Goal: Transaction & Acquisition: Book appointment/travel/reservation

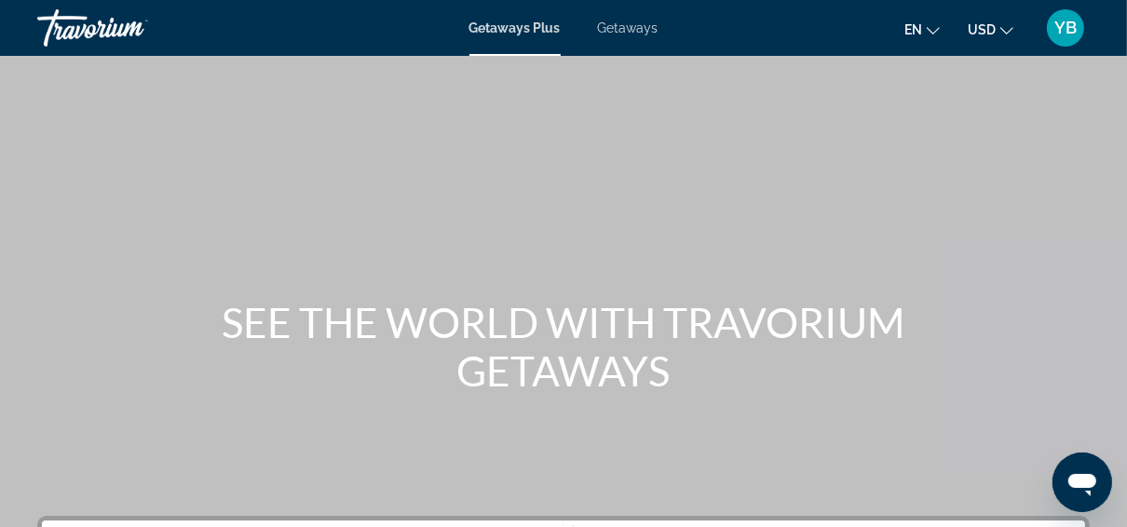
click at [634, 24] on span "Getaways" at bounding box center [628, 27] width 61 height 15
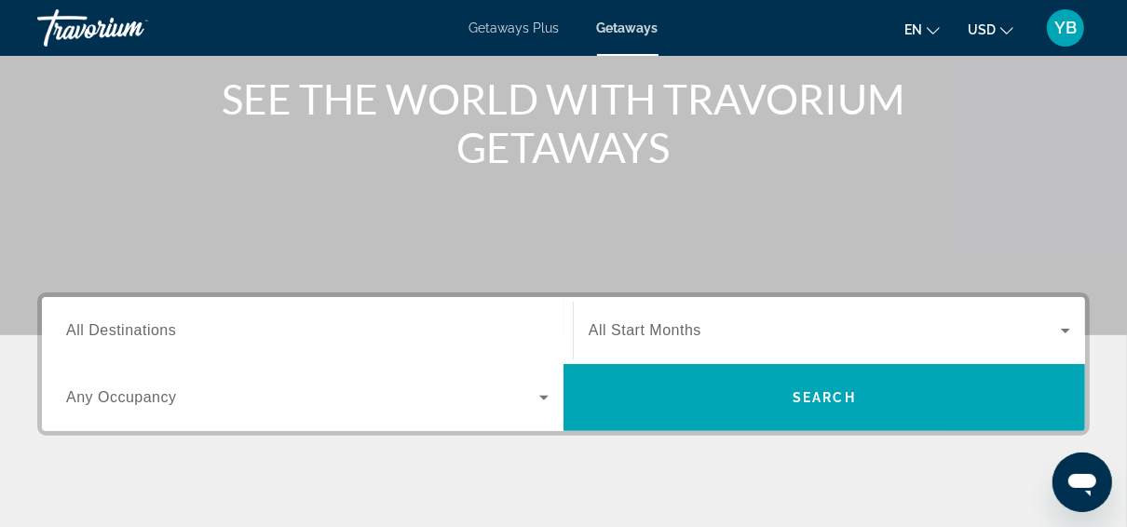
click at [150, 322] on span "All Destinations" at bounding box center [121, 330] width 110 height 16
click at [150, 322] on input "Destination All Destinations" at bounding box center [307, 331] width 483 height 22
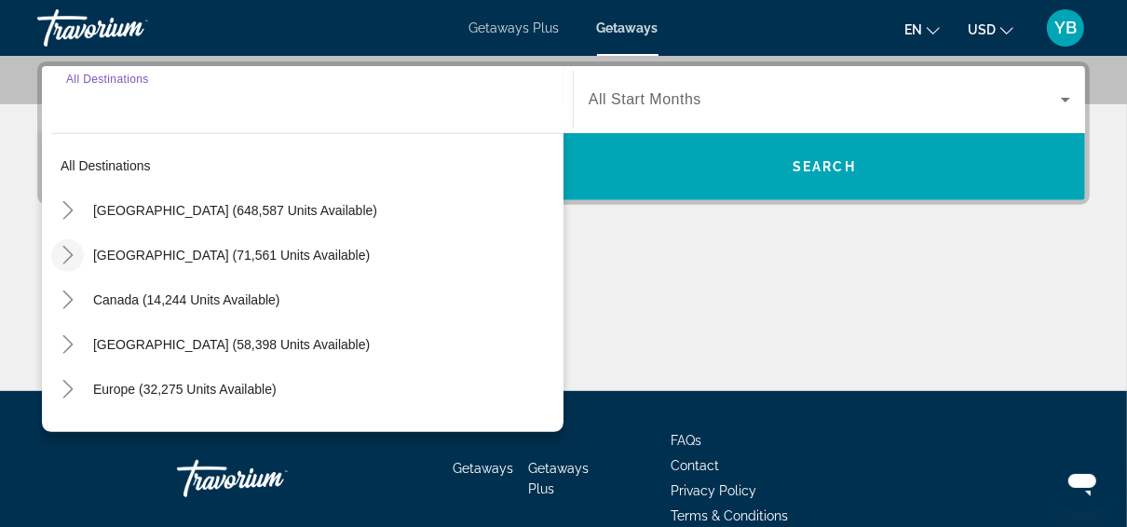
click at [65, 256] on icon "Toggle Mexico (71,561 units available)" at bounding box center [68, 255] width 19 height 19
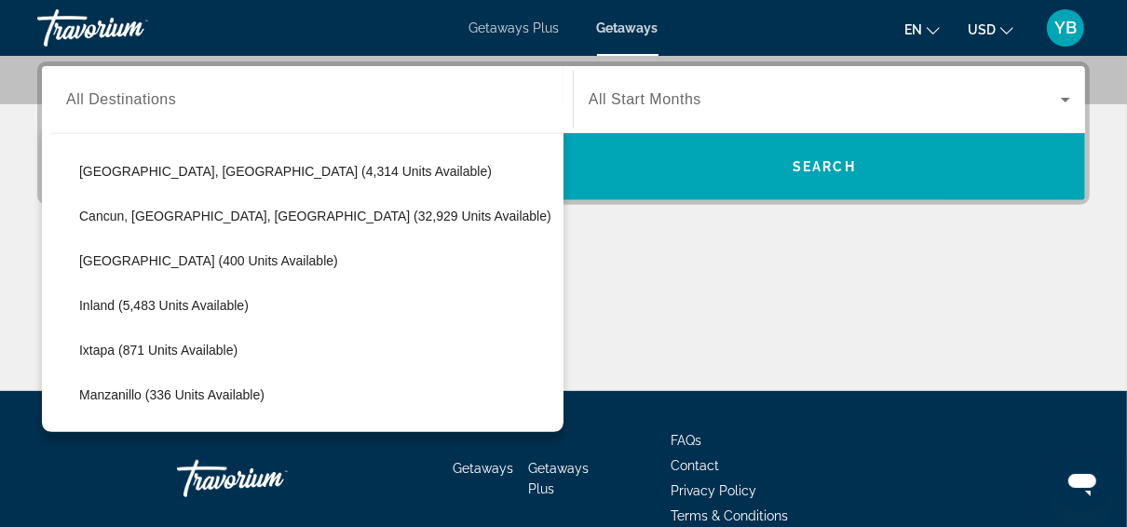
scroll to position [99, 0]
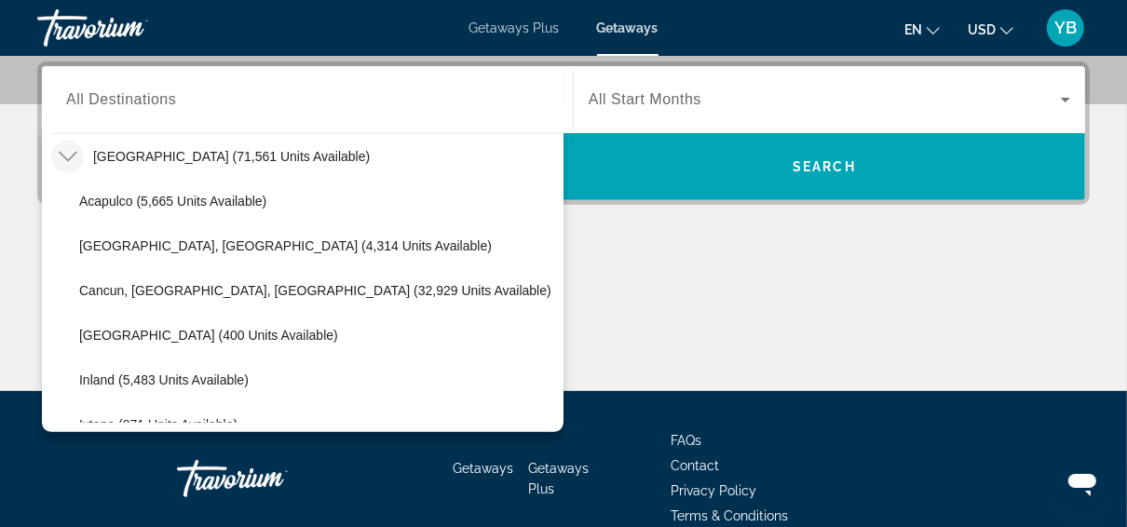
click at [197, 150] on span "[GEOGRAPHIC_DATA] (71,561 units available)" at bounding box center [231, 156] width 277 height 15
type input "**********"
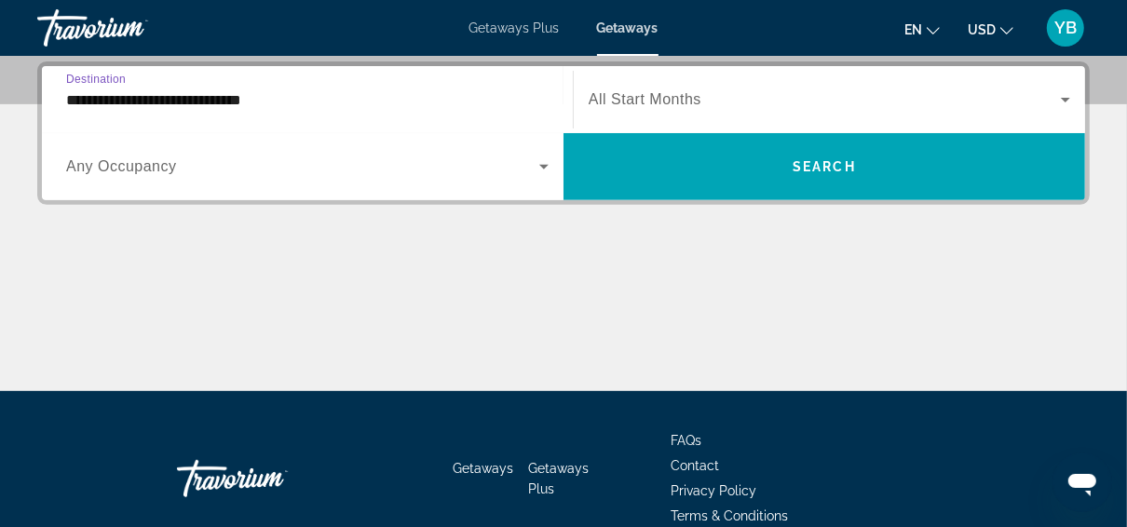
click at [1006, 31] on icon "Change currency" at bounding box center [1007, 30] width 13 height 13
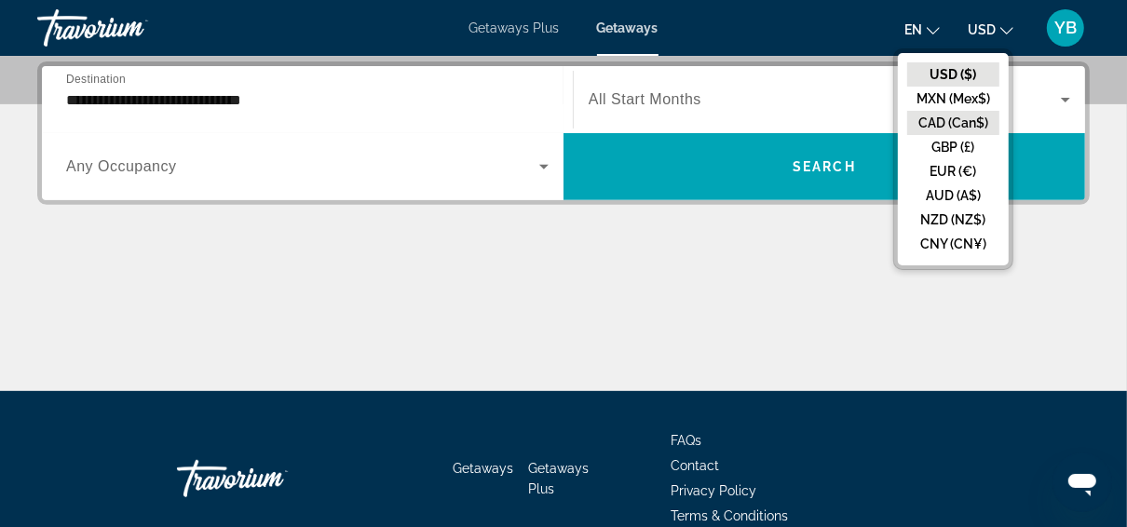
click at [948, 117] on button "CAD (Can$)" at bounding box center [953, 123] width 92 height 24
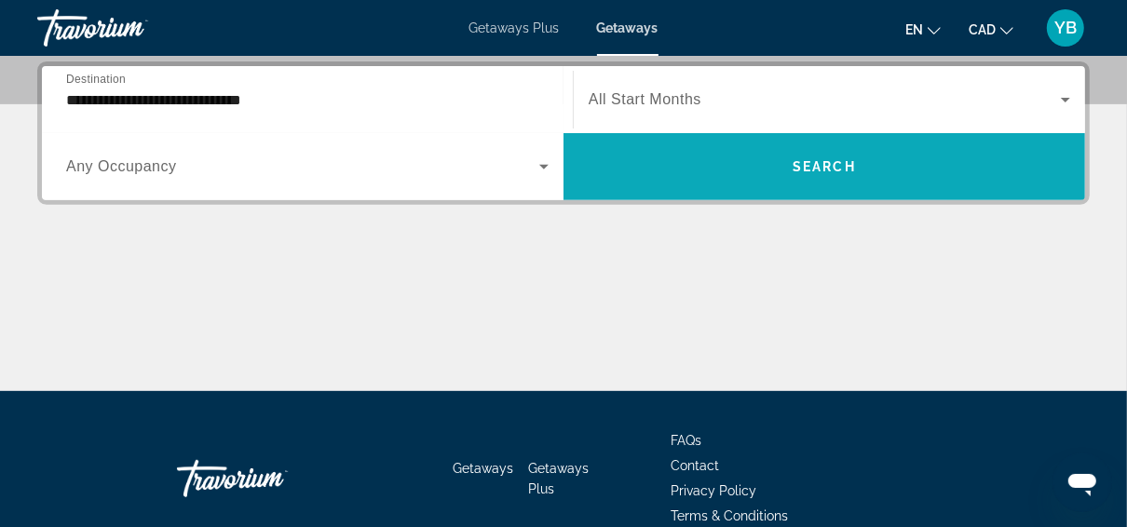
click at [805, 182] on span "Search widget" at bounding box center [825, 166] width 522 height 45
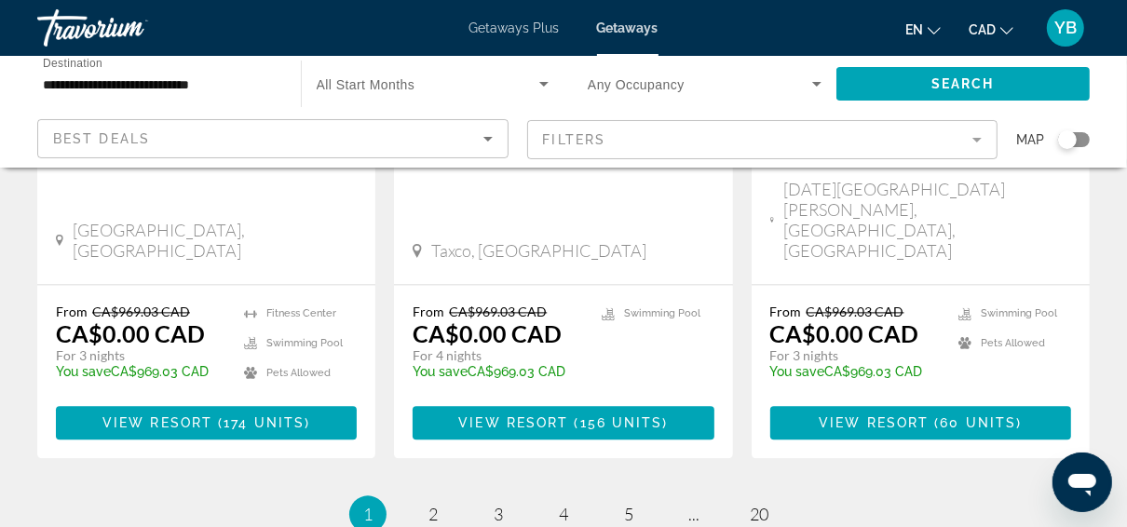
scroll to position [2618, 0]
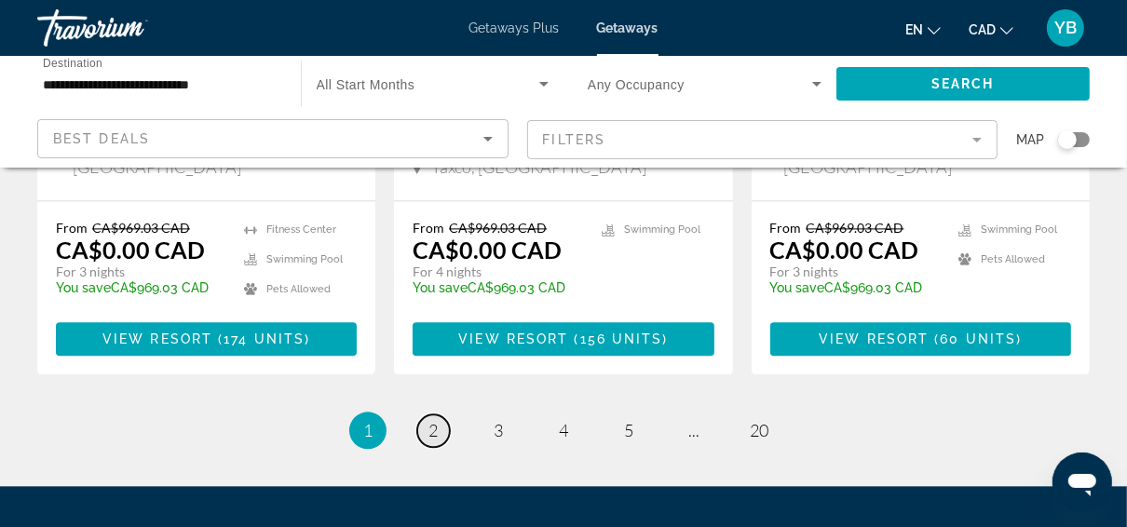
click at [439, 415] on link "page 2" at bounding box center [433, 431] width 33 height 33
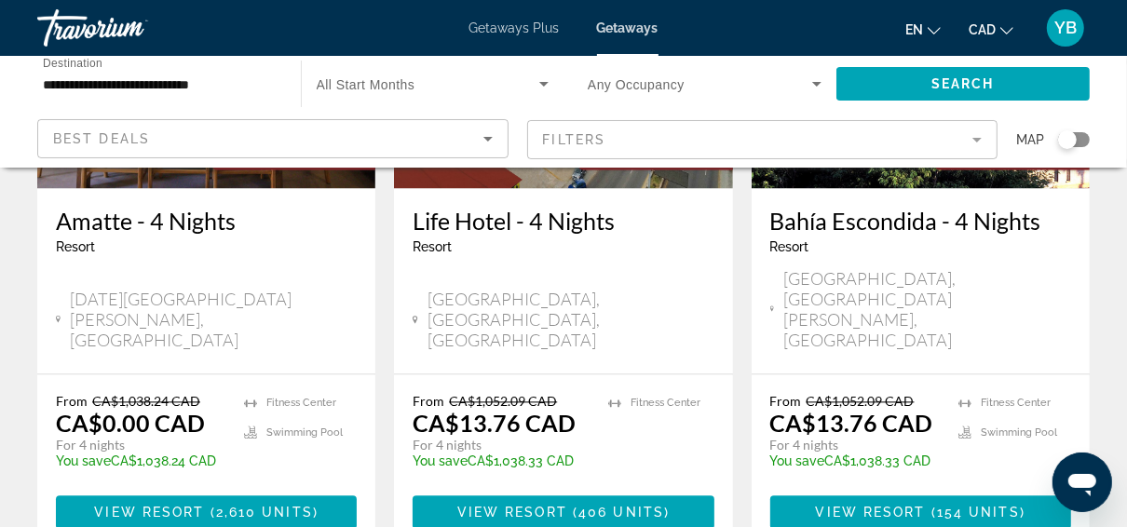
scroll to position [2608, 0]
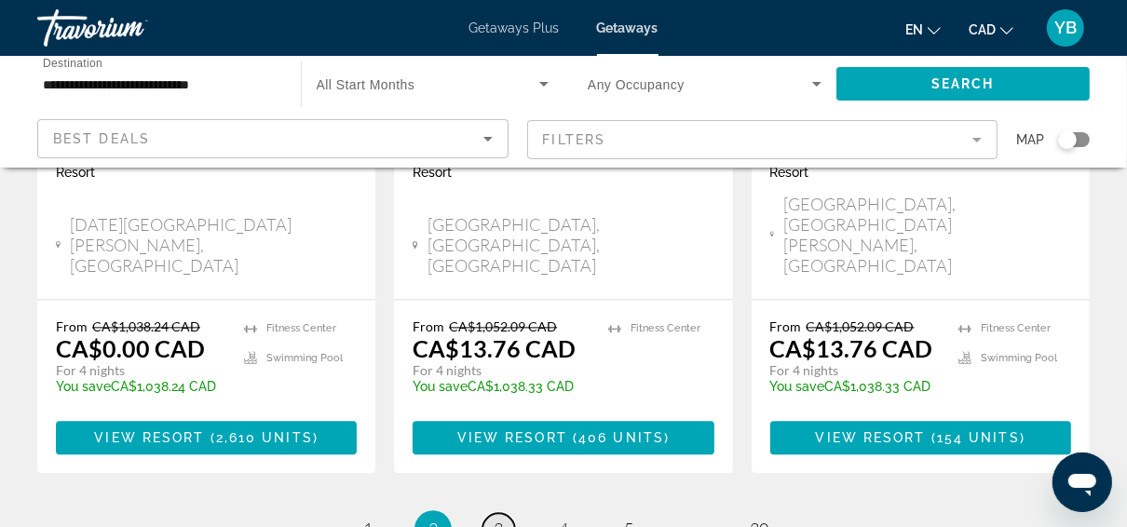
click at [505, 513] on link "page 3" at bounding box center [499, 529] width 33 height 33
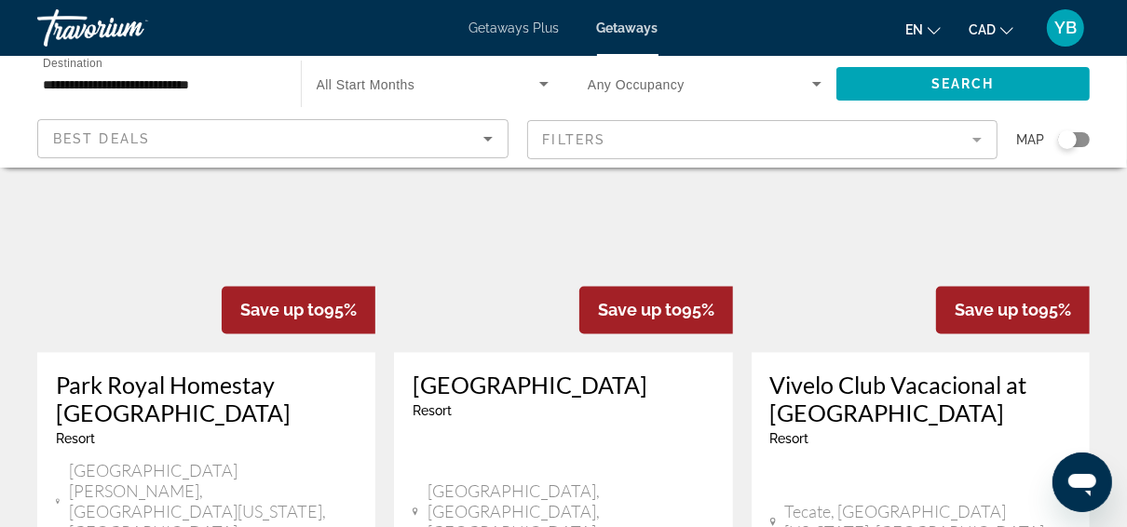
scroll to position [2683, 0]
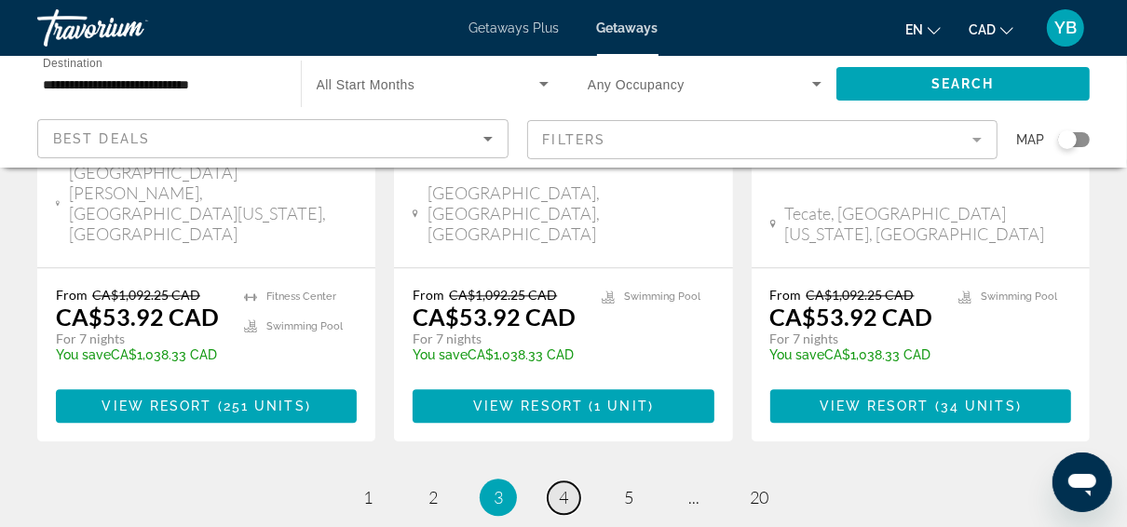
click at [552, 482] on link "page 4" at bounding box center [564, 498] width 33 height 33
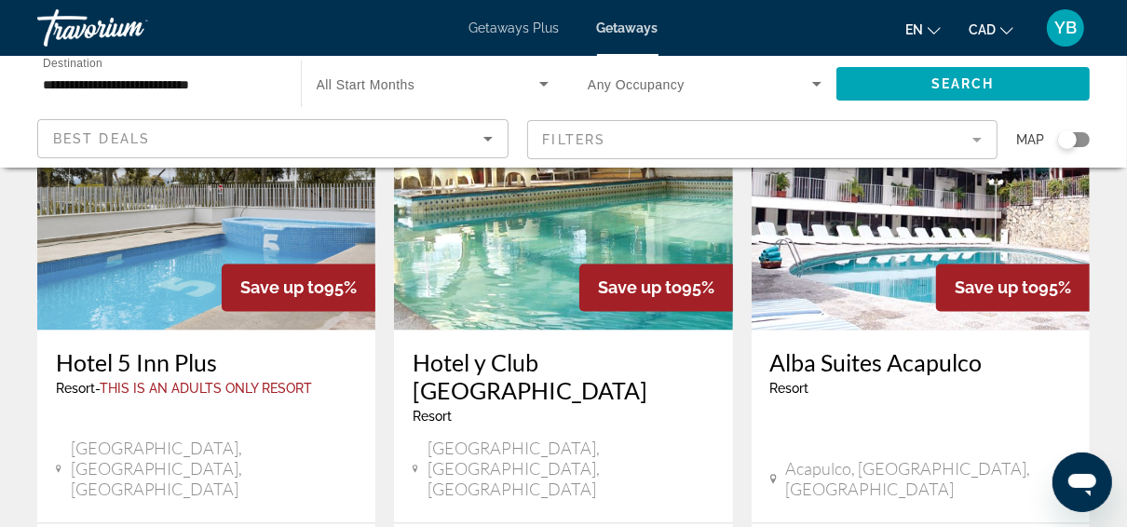
scroll to position [2608, 0]
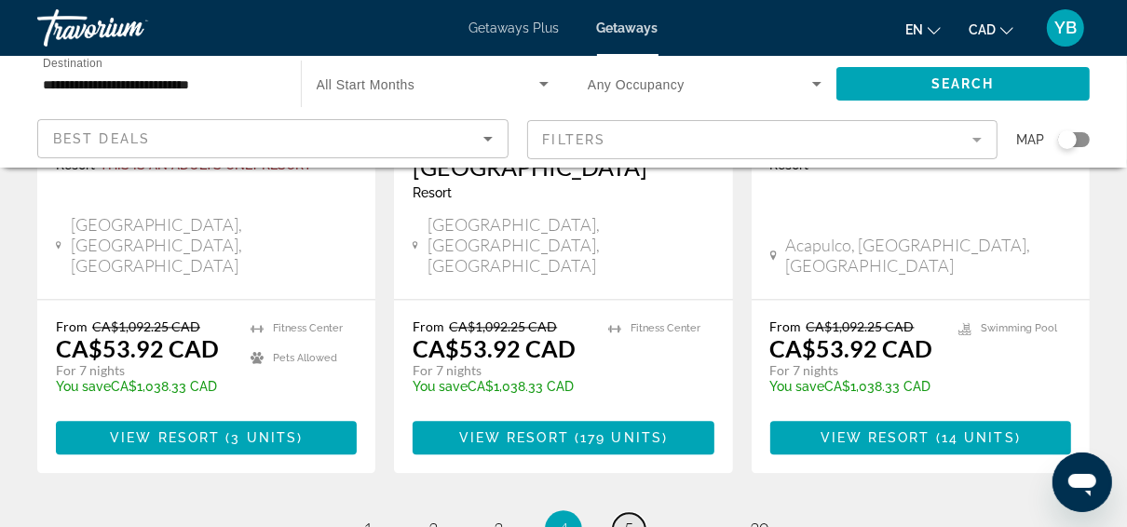
click at [627, 519] on span "5" at bounding box center [628, 529] width 9 height 20
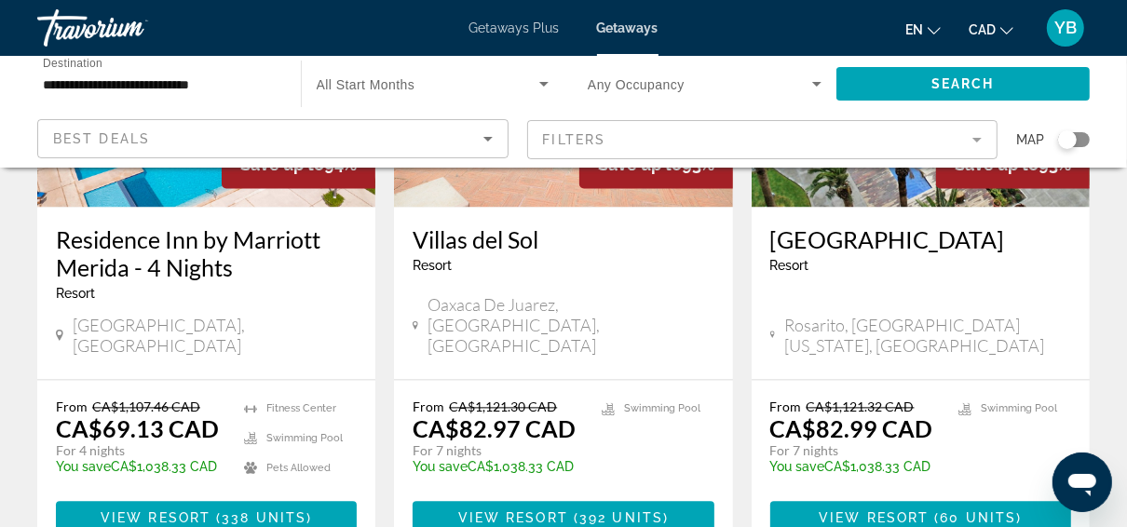
scroll to position [2608, 0]
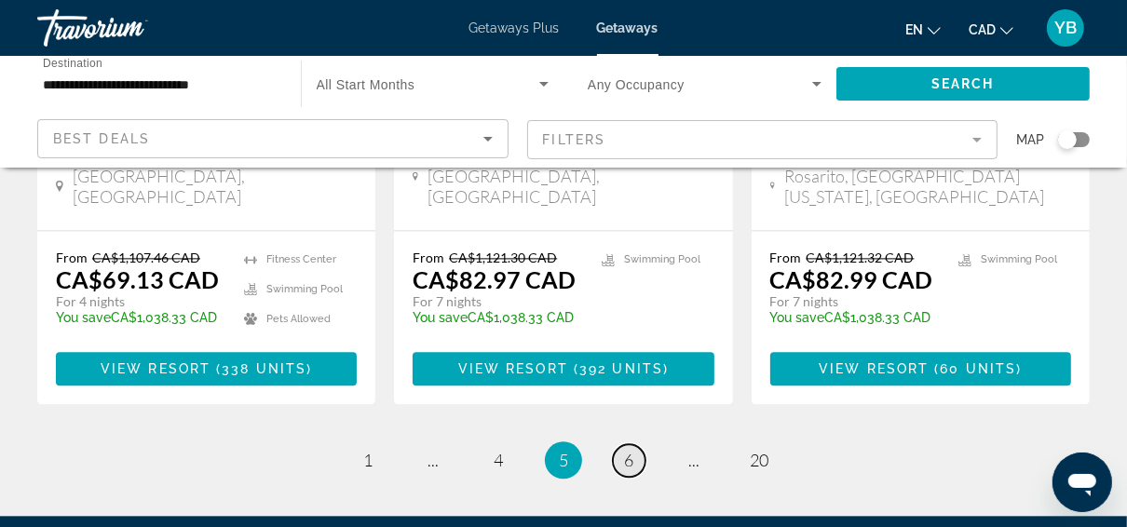
click at [632, 450] on span "6" at bounding box center [628, 460] width 9 height 20
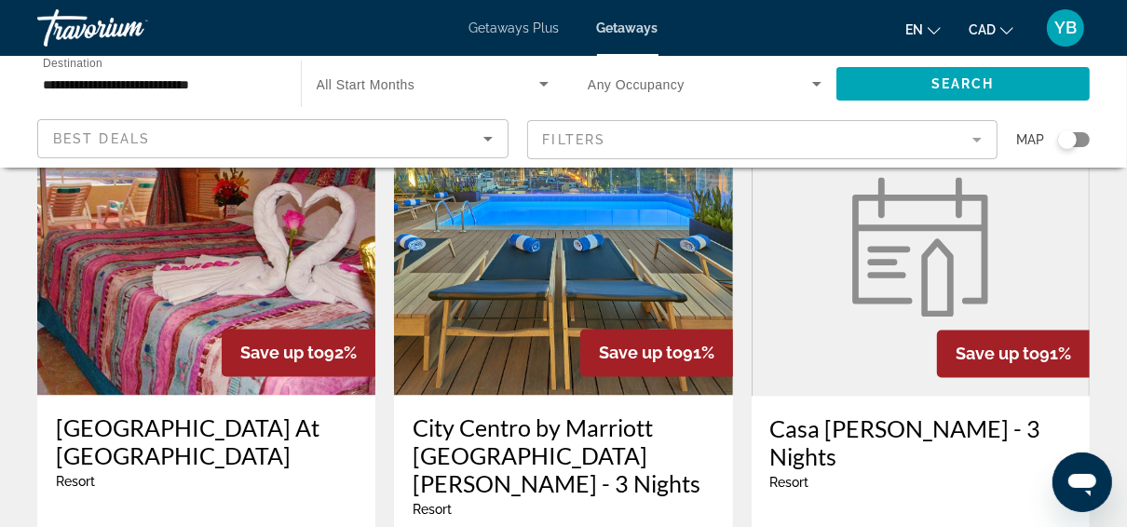
scroll to position [2534, 0]
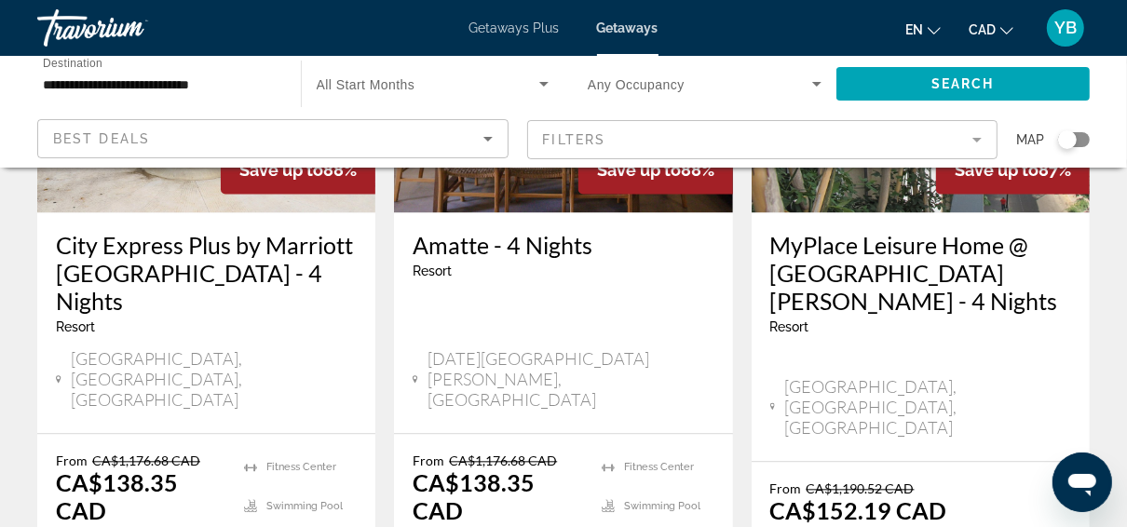
scroll to position [2683, 0]
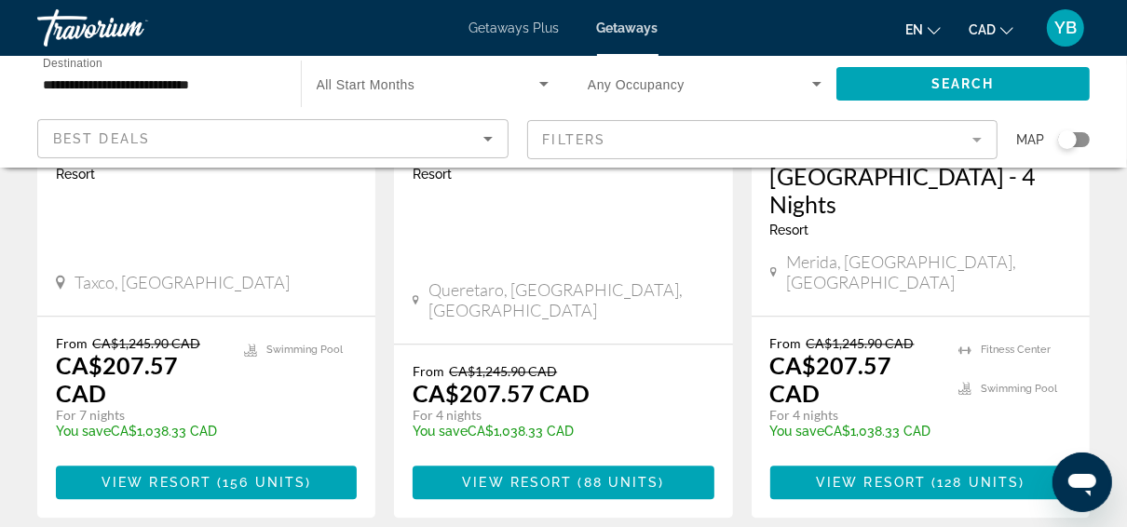
scroll to position [2758, 0]
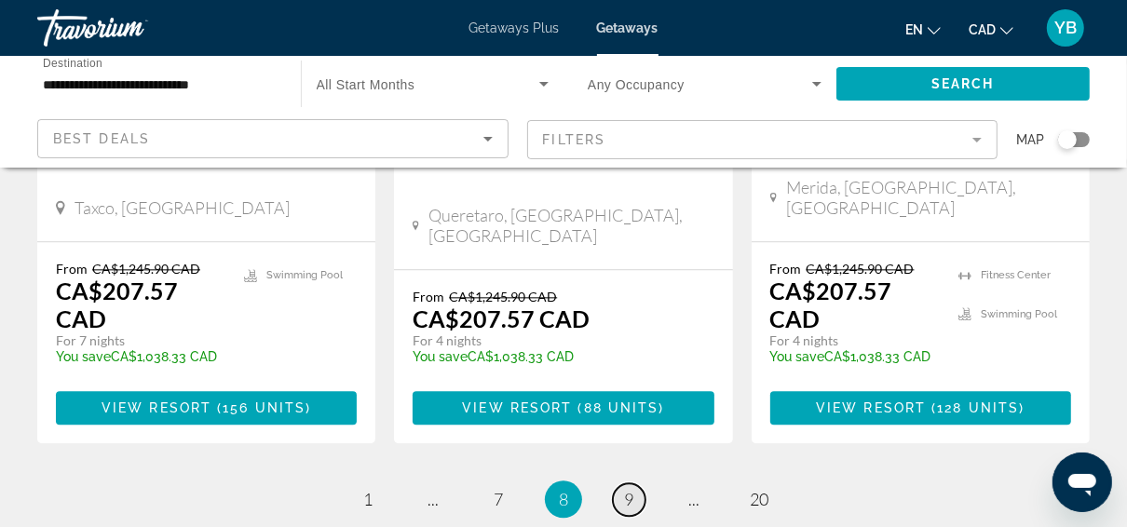
click at [622, 484] on link "page 9" at bounding box center [629, 500] width 33 height 33
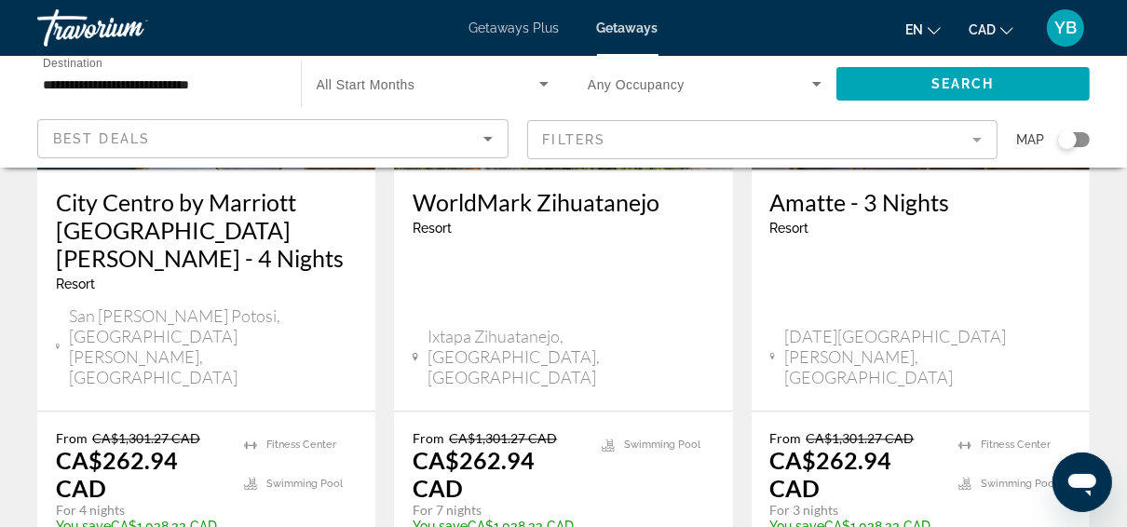
scroll to position [2683, 0]
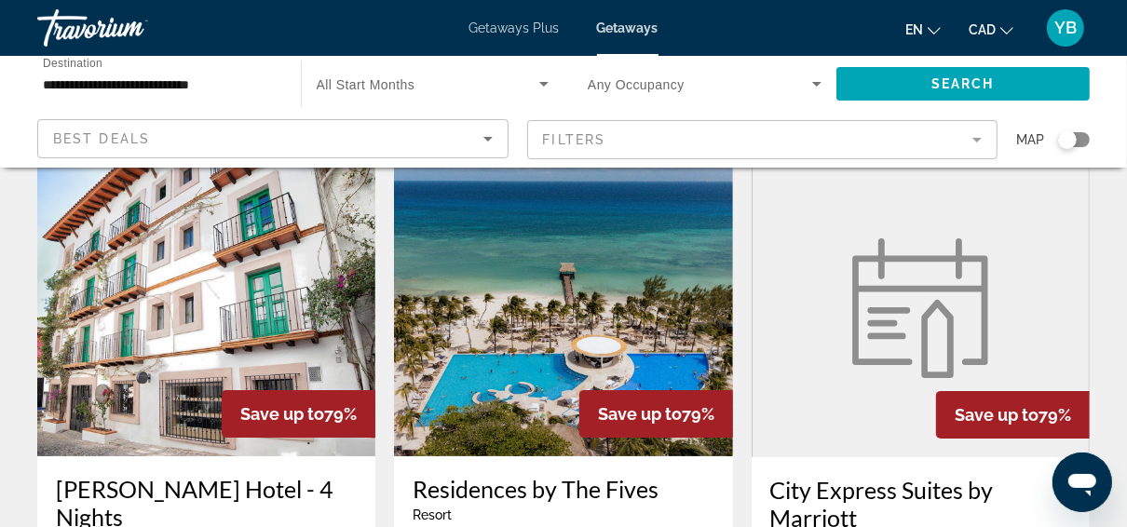
scroll to position [224, 0]
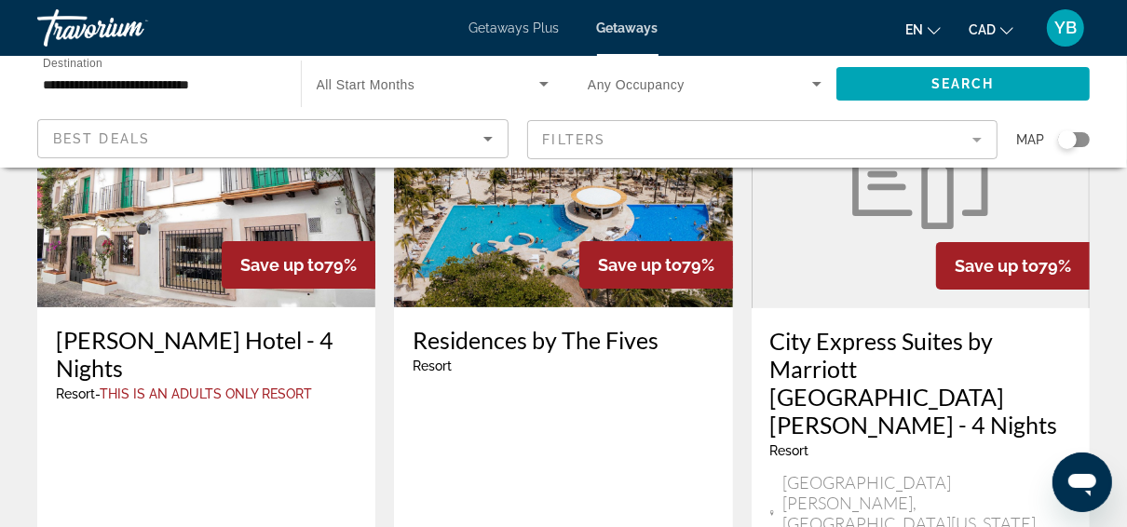
click at [531, 258] on img "Main content" at bounding box center [563, 158] width 338 height 298
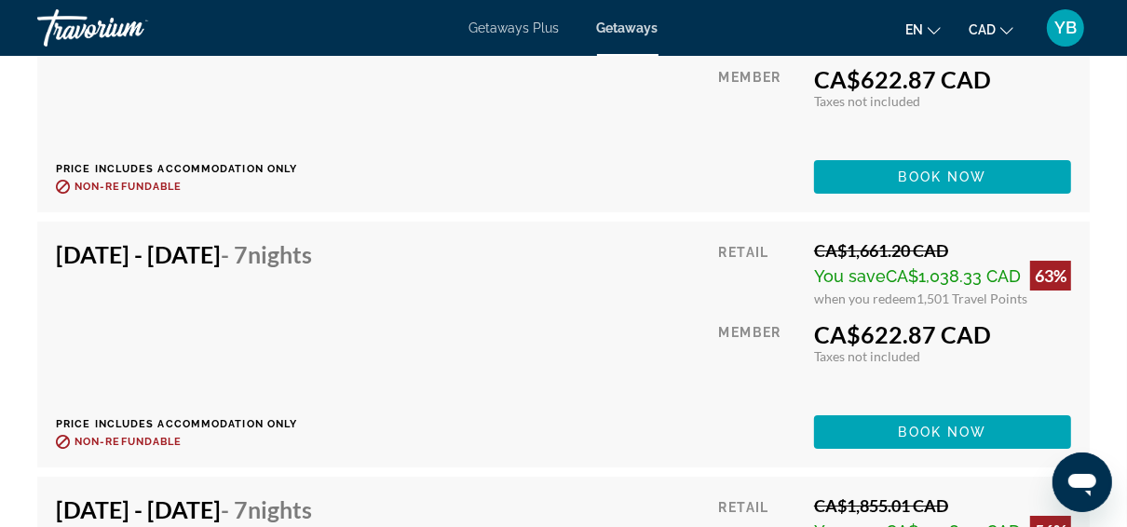
scroll to position [3916, 0]
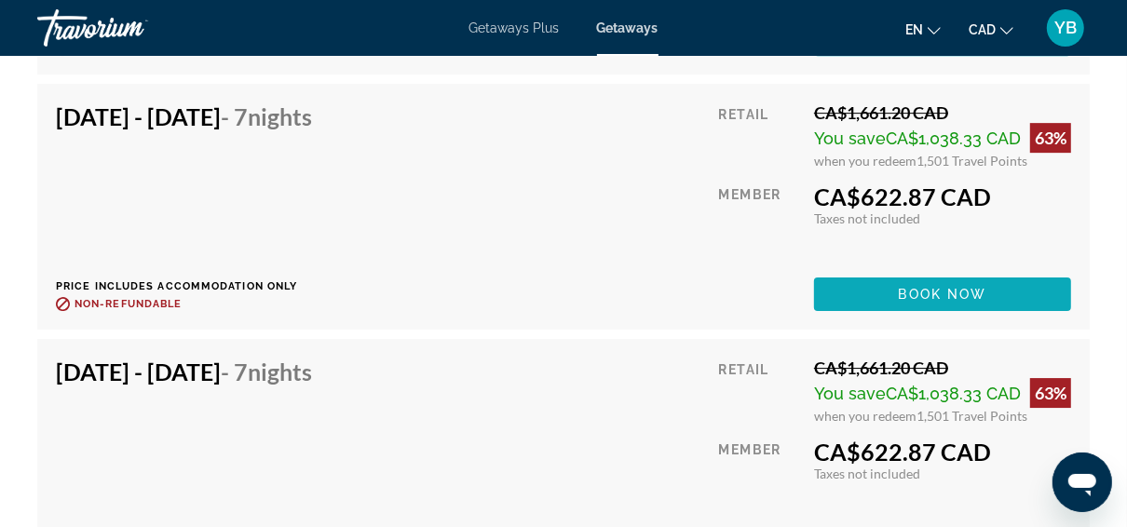
click at [867, 291] on span "Main content" at bounding box center [942, 294] width 257 height 45
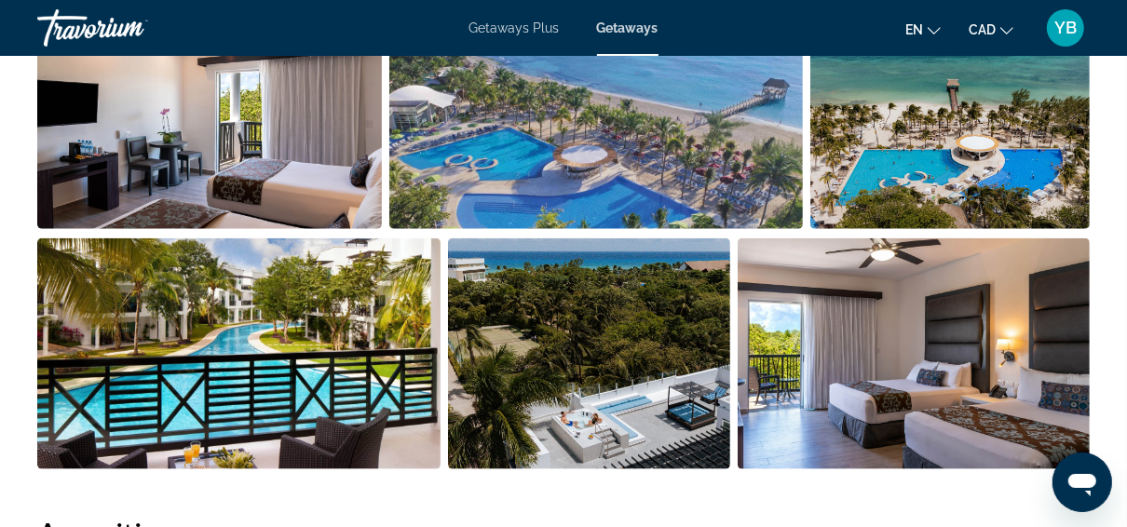
scroll to position [1043, 0]
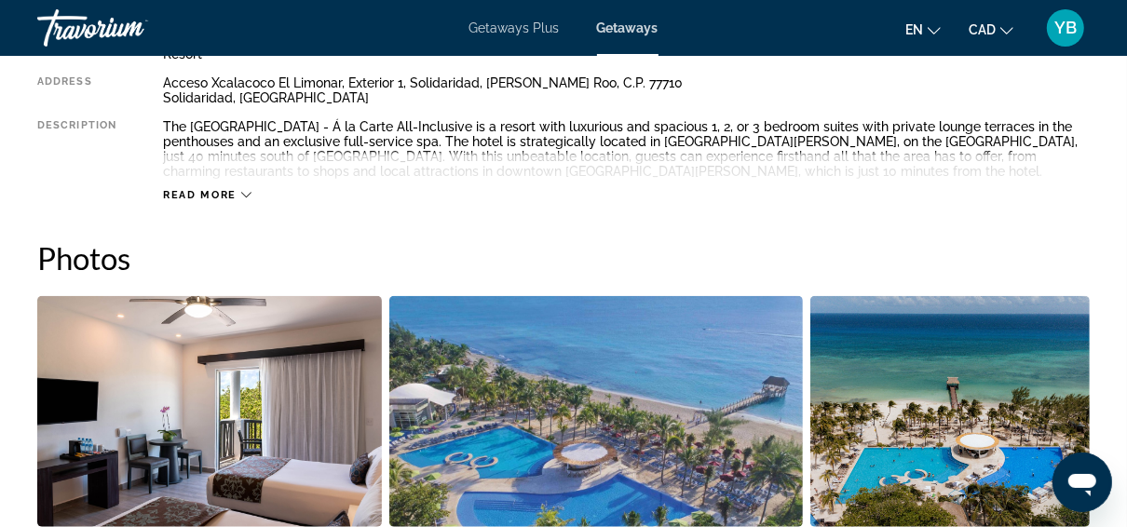
click at [245, 199] on icon "Main content" at bounding box center [246, 195] width 10 height 10
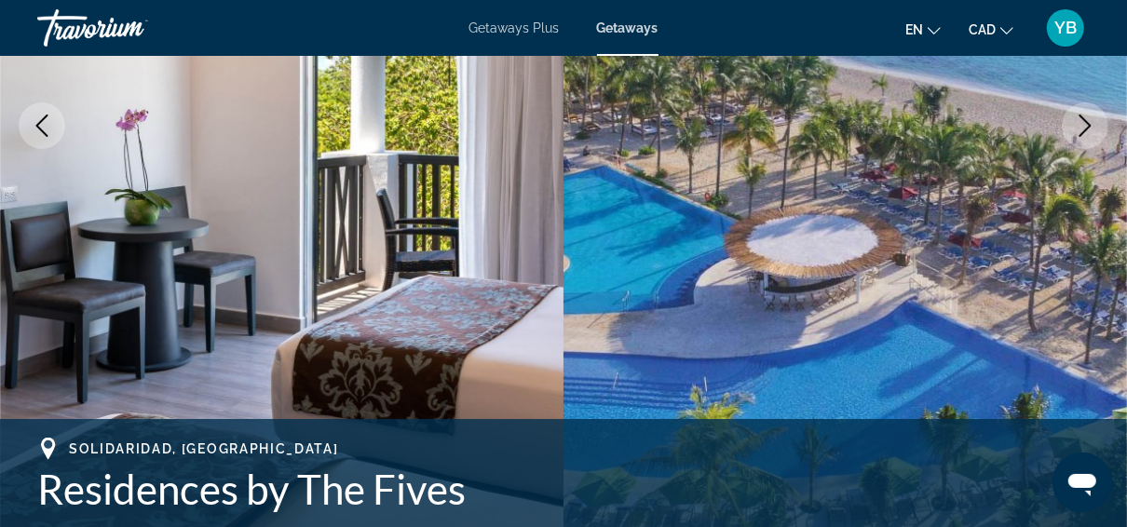
scroll to position [0, 0]
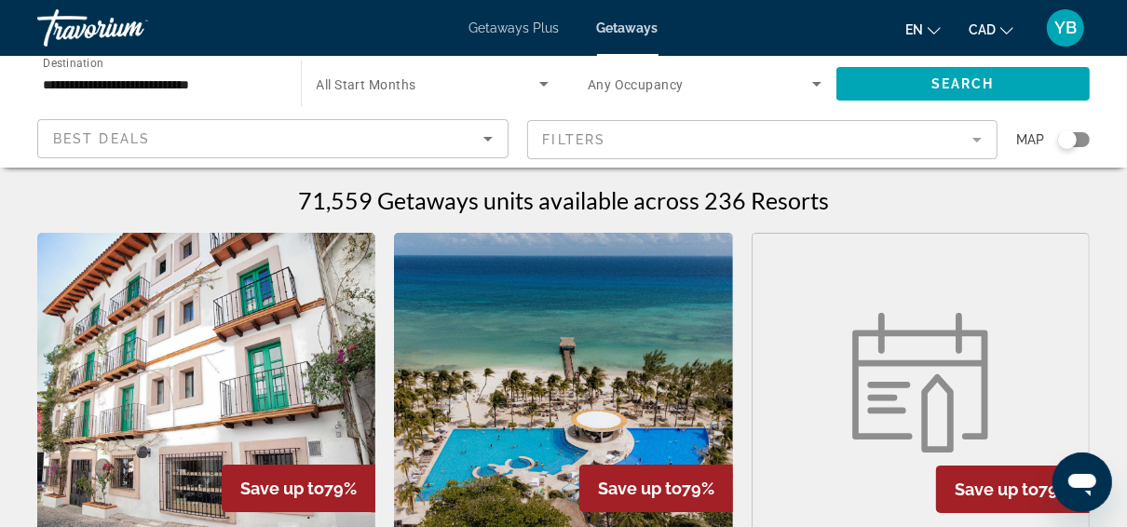
click at [814, 87] on icon "Search widget" at bounding box center [817, 84] width 22 height 22
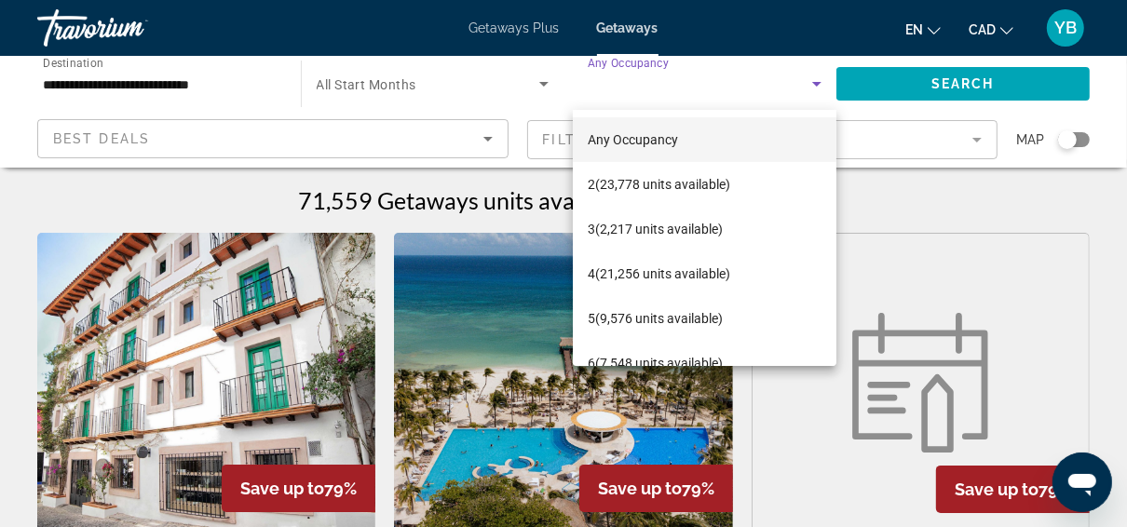
click at [444, 95] on div at bounding box center [563, 263] width 1127 height 527
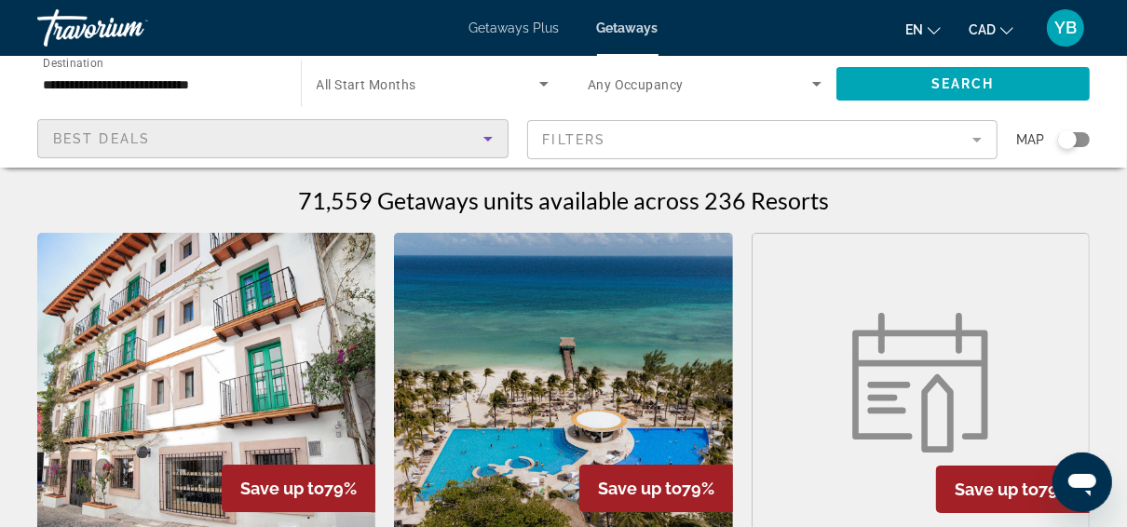
click at [488, 138] on icon "Sort by" at bounding box center [488, 139] width 9 height 5
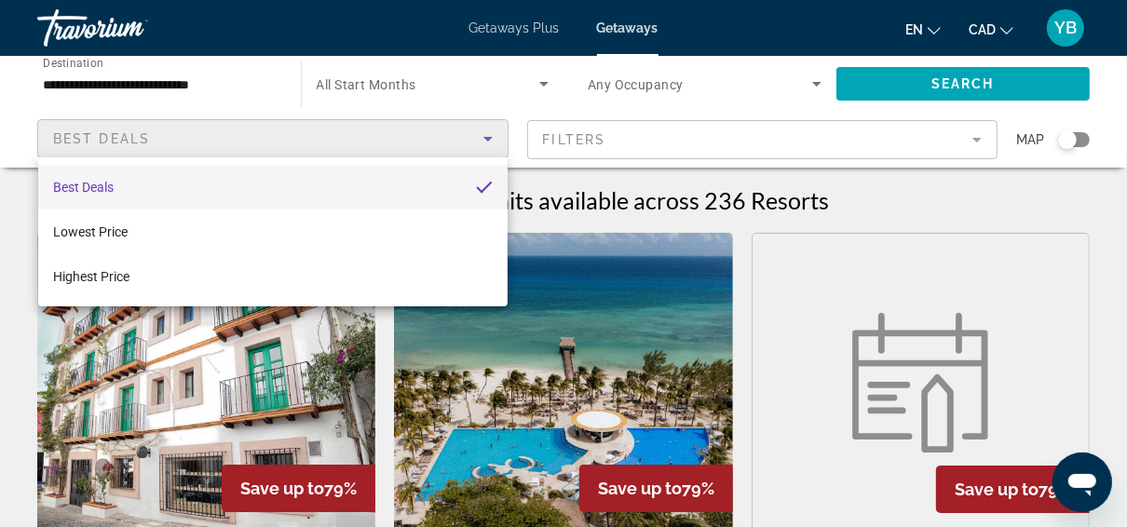
click at [835, 241] on div at bounding box center [563, 263] width 1127 height 527
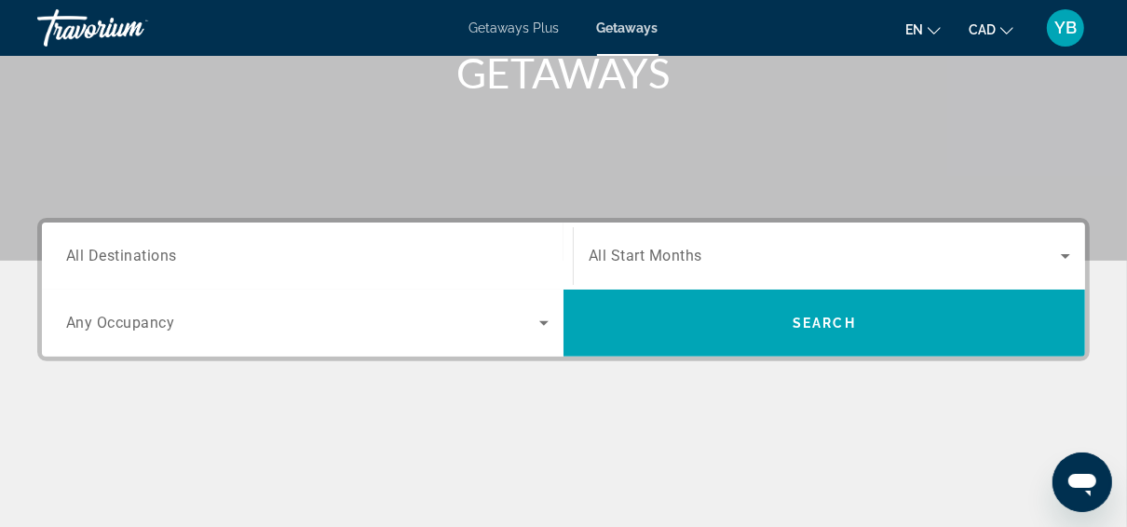
scroll to position [224, 0]
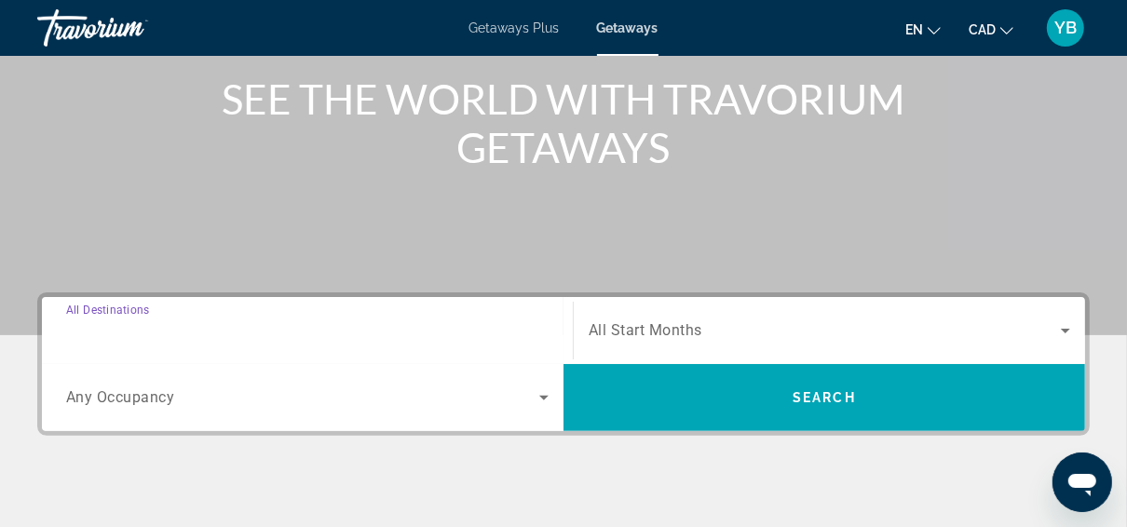
click at [299, 320] on input "Destination All Destinations" at bounding box center [307, 331] width 483 height 22
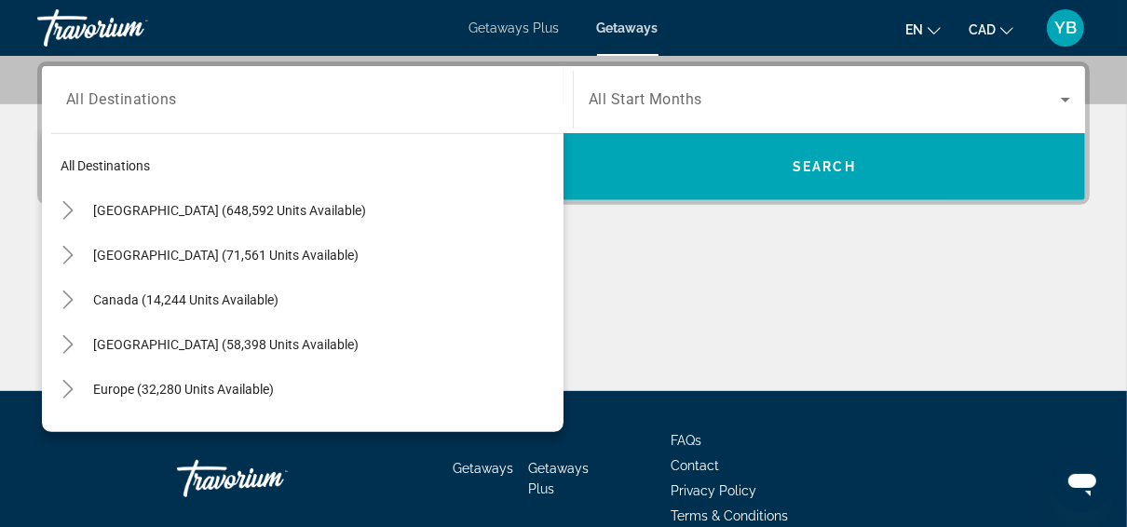
click at [854, 260] on div "Main content" at bounding box center [563, 322] width 1053 height 140
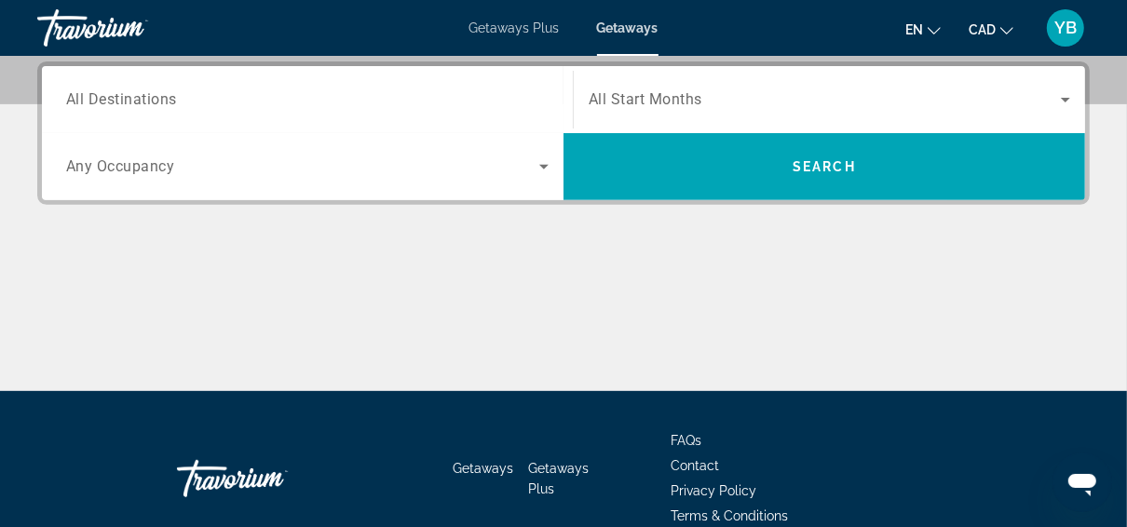
scroll to position [306, 0]
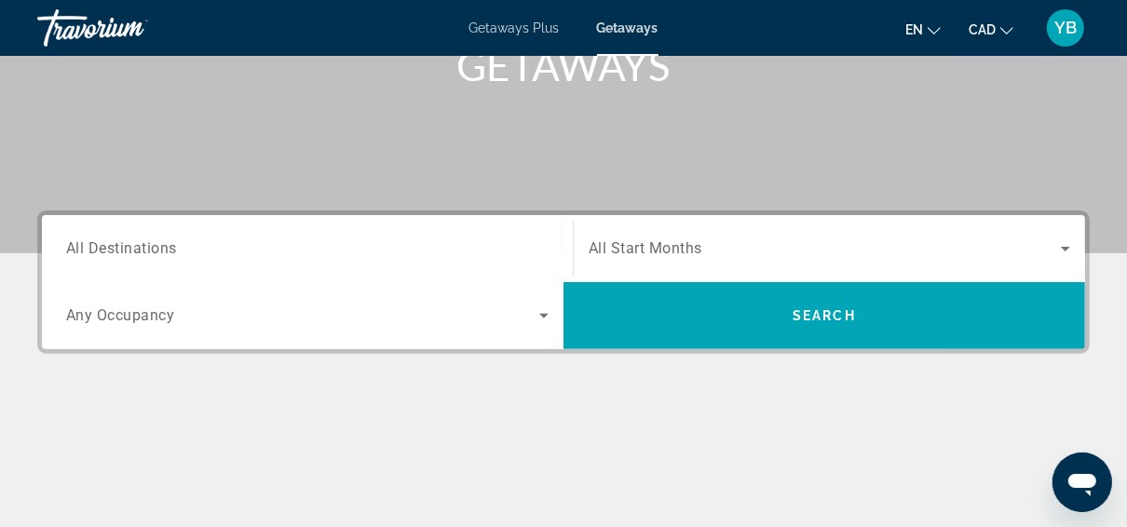
click at [1069, 252] on icon "Search widget" at bounding box center [1066, 249] width 22 height 22
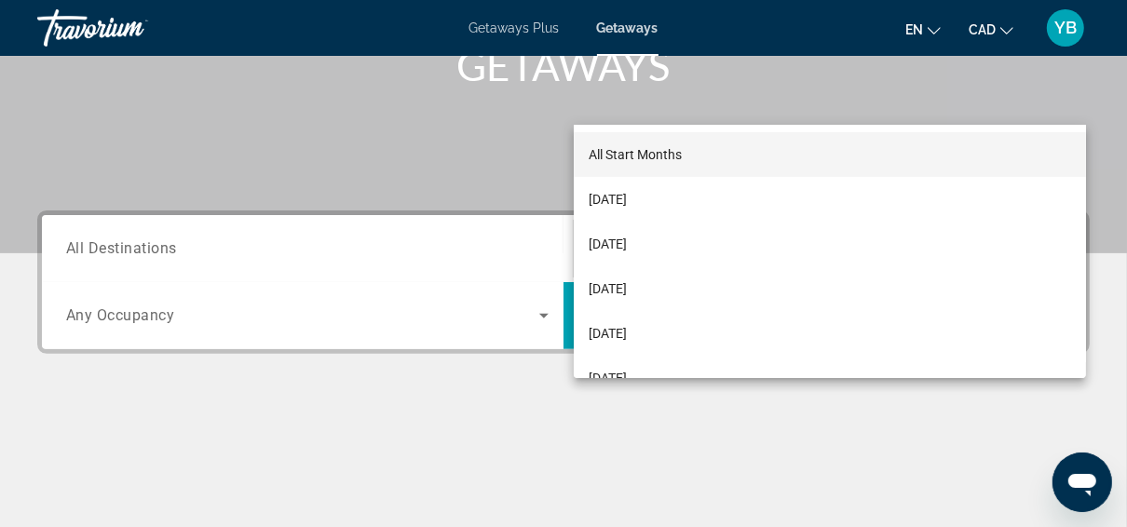
scroll to position [455, 0]
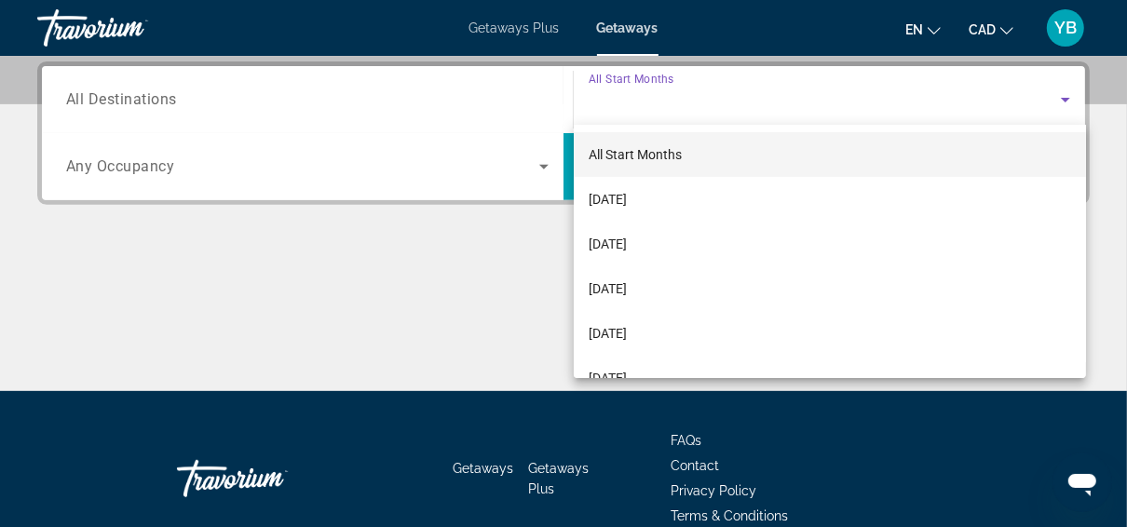
click at [275, 320] on div at bounding box center [563, 263] width 1127 height 527
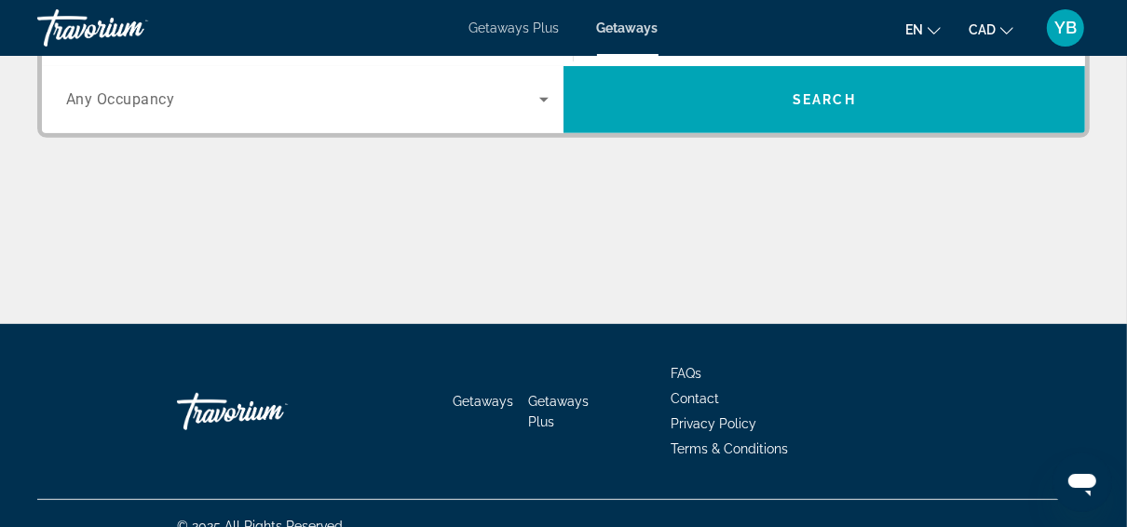
scroll to position [298, 0]
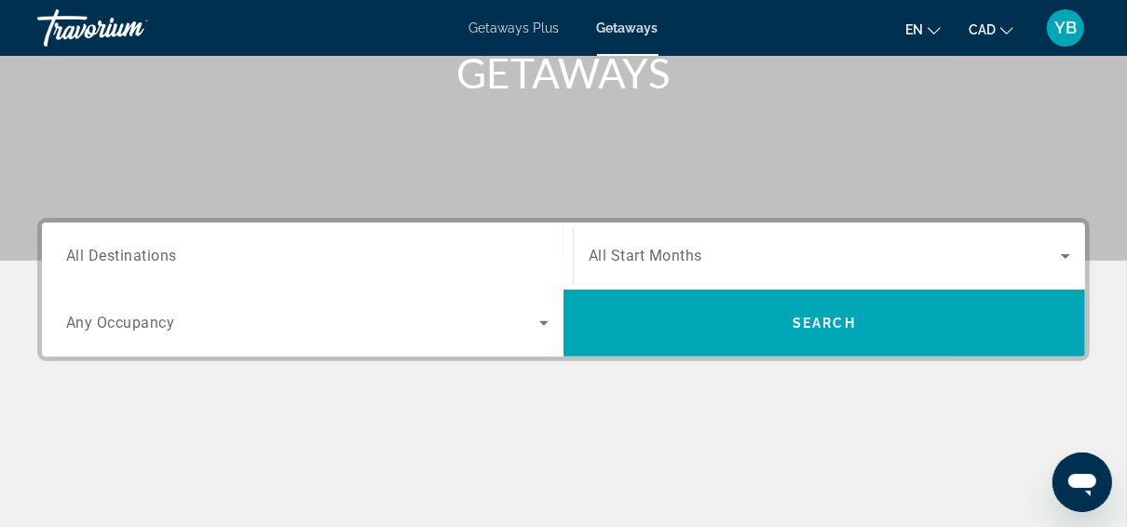
click at [544, 318] on icon "Search widget" at bounding box center [544, 323] width 22 height 22
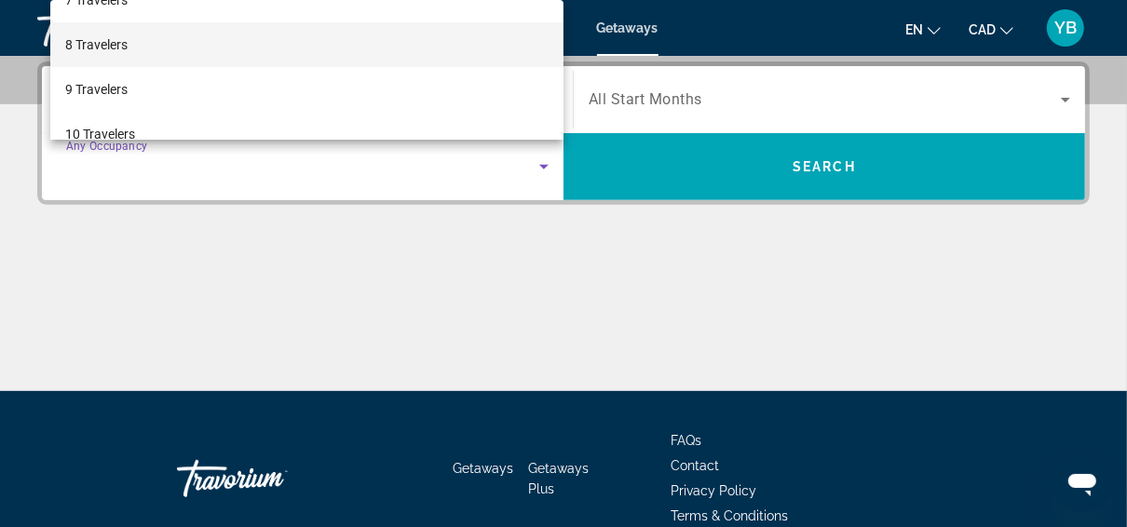
click at [143, 41] on mat-option "8 Travelers" at bounding box center [306, 44] width 513 height 45
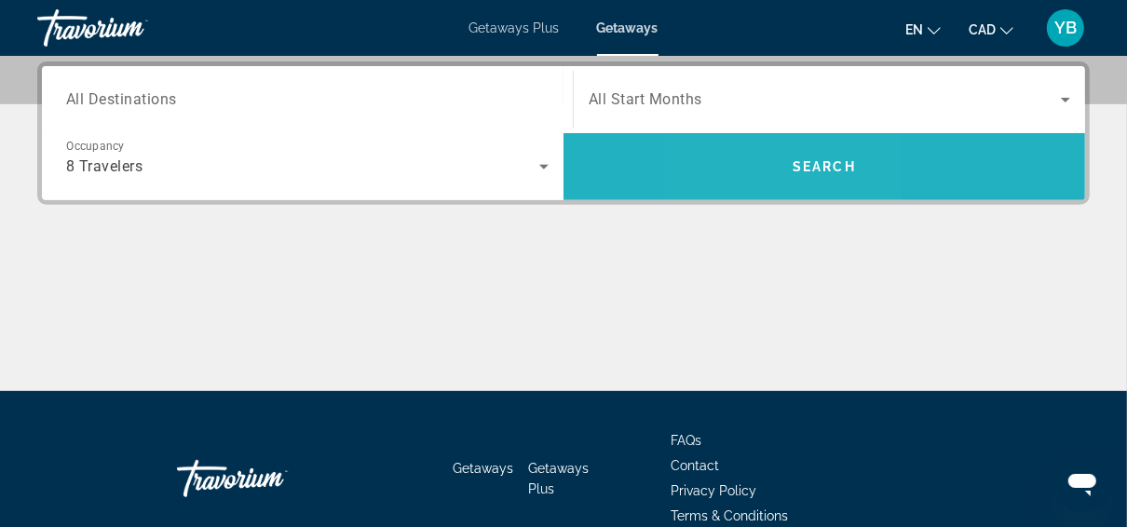
click at [758, 174] on span "Search widget" at bounding box center [825, 166] width 522 height 45
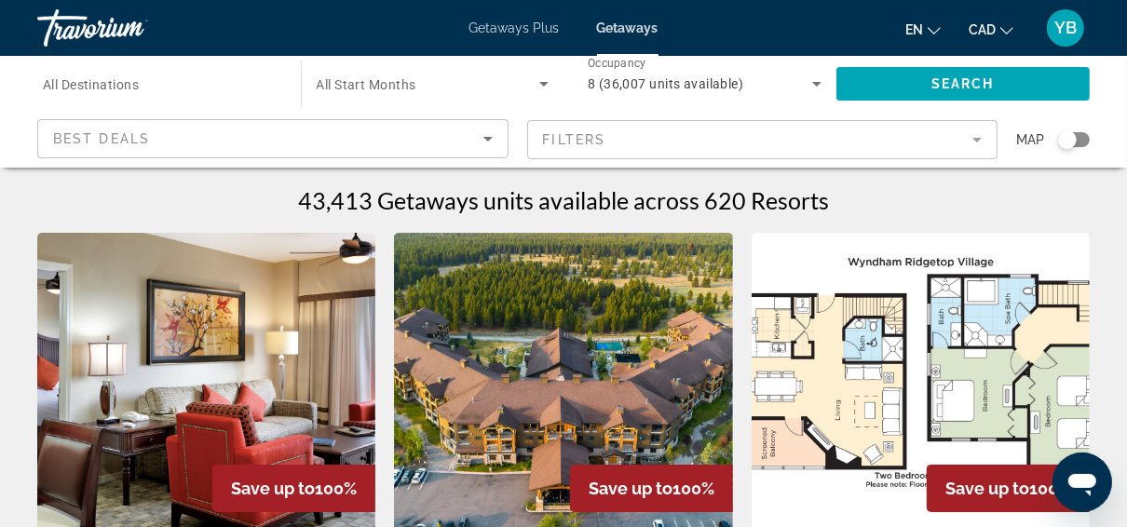
click at [168, 85] on input "Destination All Destinations" at bounding box center [160, 85] width 234 height 22
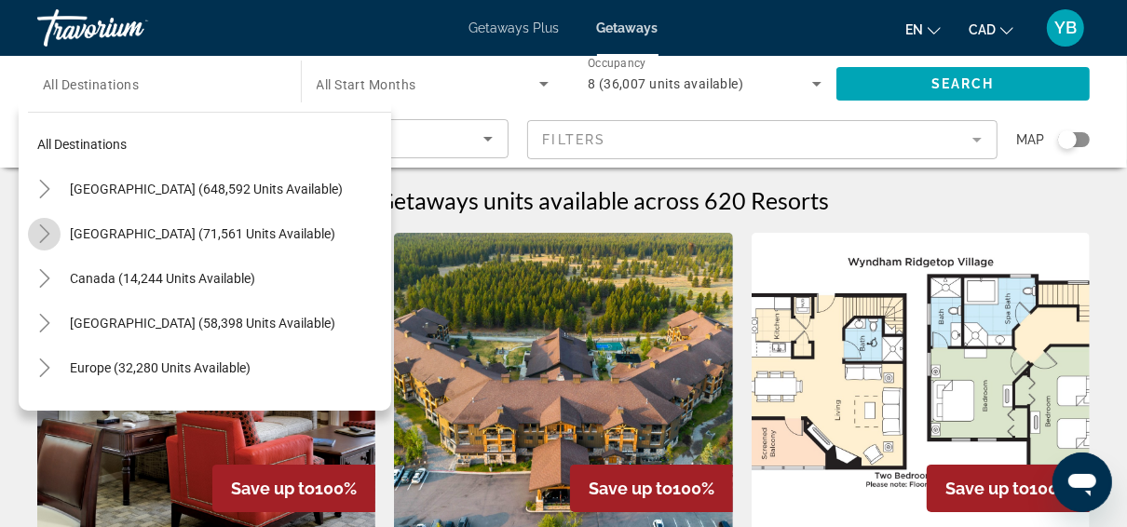
click at [51, 235] on icon "Toggle Mexico (71,561 units available)" at bounding box center [44, 234] width 19 height 19
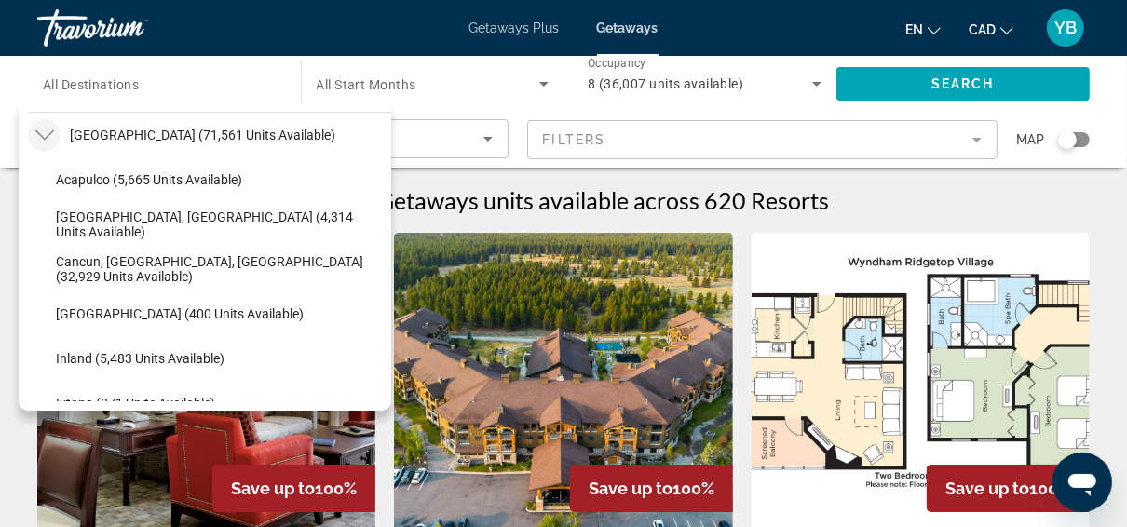
click at [952, 201] on div "43,413 Getaways units available across 620 Resorts" at bounding box center [563, 200] width 1053 height 28
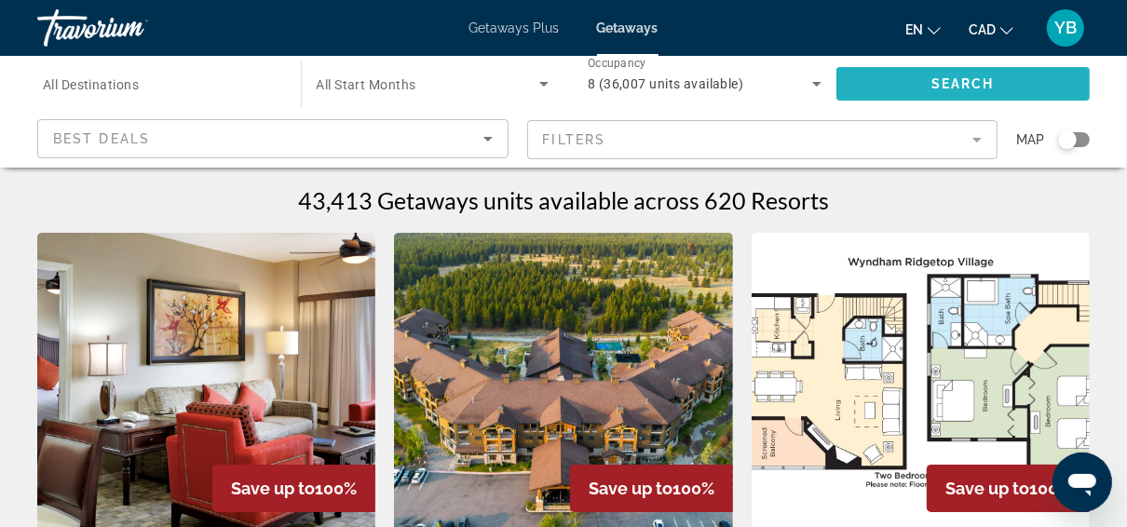
click at [932, 79] on span "Search" at bounding box center [963, 83] width 63 height 15
click at [894, 94] on span "Search widget" at bounding box center [964, 83] width 254 height 45
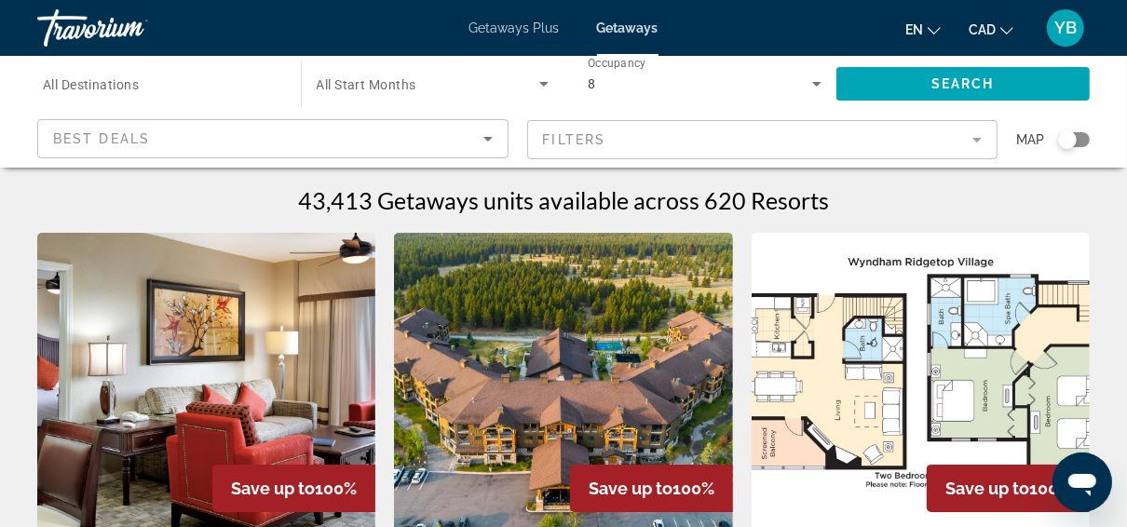
click at [128, 82] on span "All Destinations" at bounding box center [91, 84] width 96 height 15
click at [128, 82] on input "Destination All Destinations" at bounding box center [160, 85] width 234 height 22
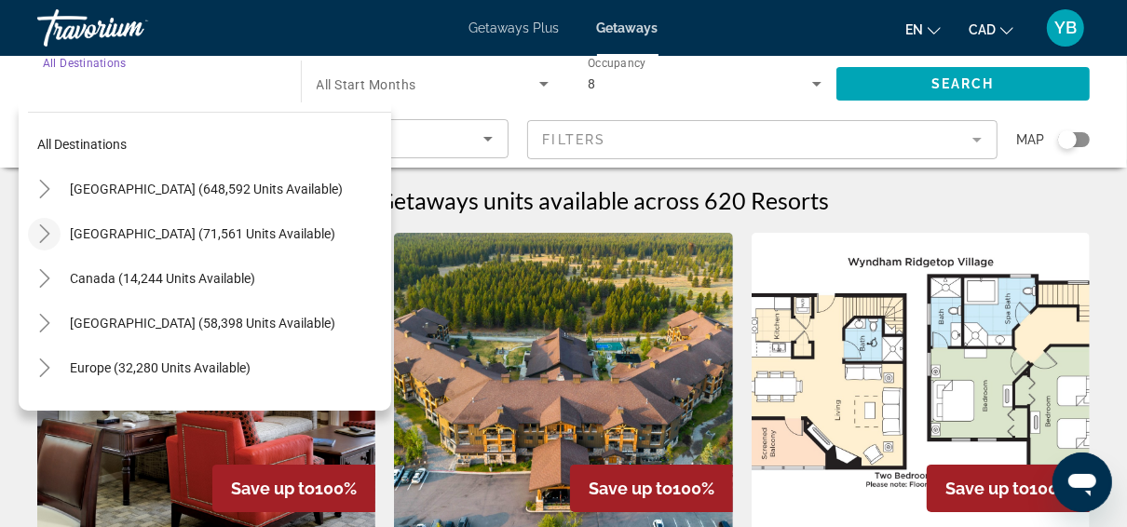
click at [39, 236] on icon "Toggle Mexico (71,561 units available)" at bounding box center [44, 234] width 19 height 19
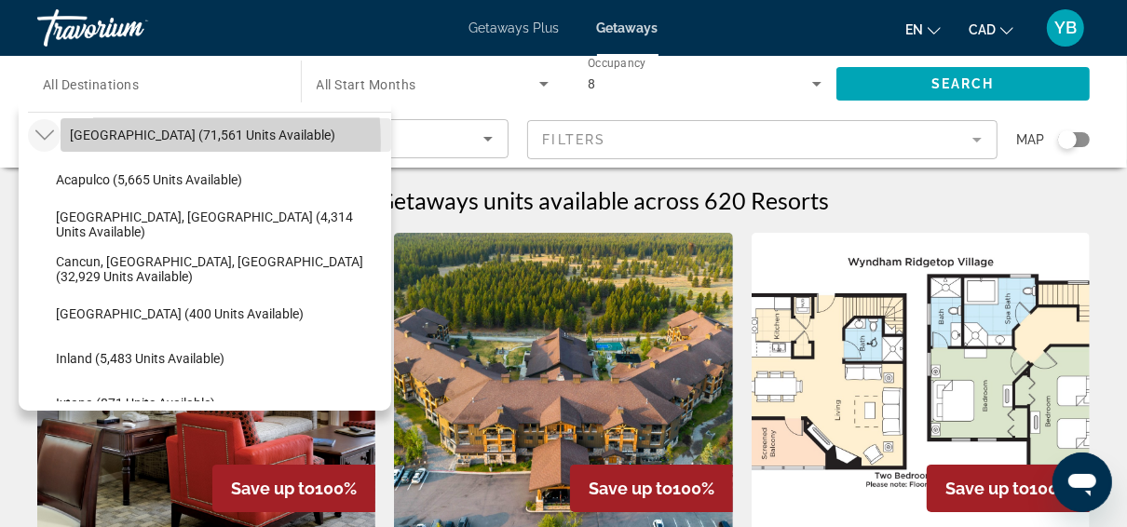
click at [118, 142] on span "[GEOGRAPHIC_DATA] (71,561 units available)" at bounding box center [203, 135] width 266 height 15
type input "**********"
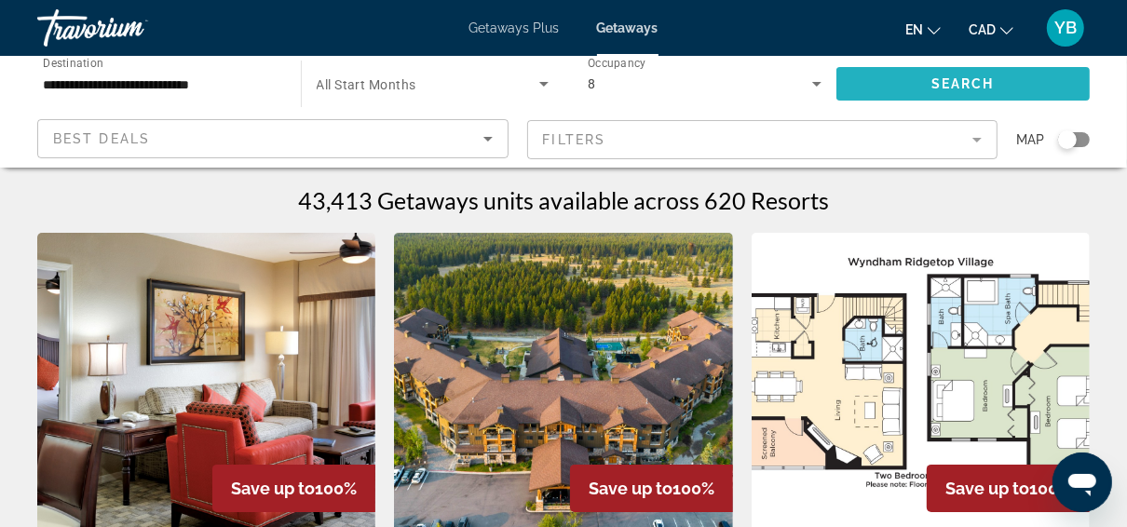
click at [904, 75] on span "Search widget" at bounding box center [964, 83] width 254 height 45
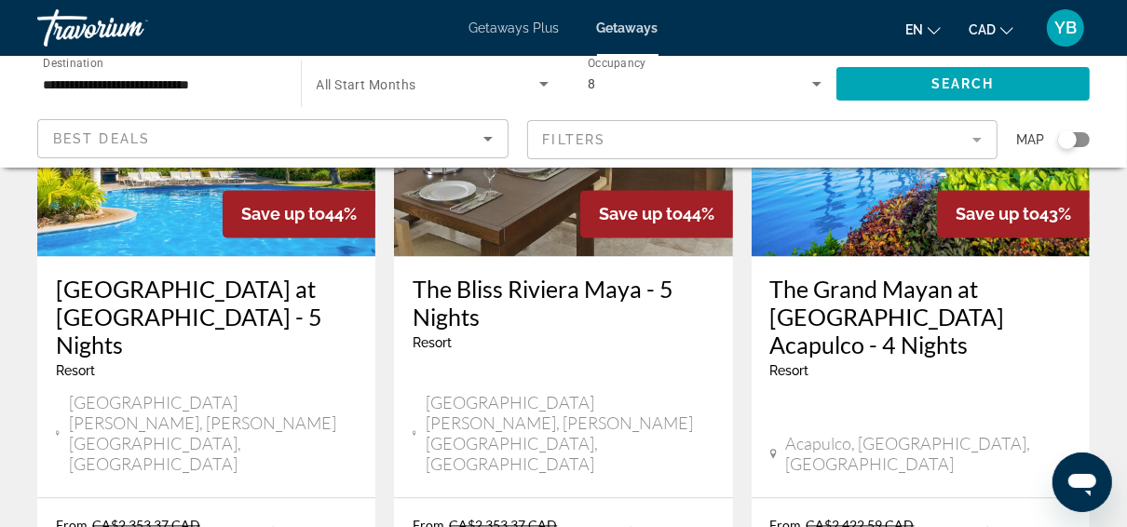
scroll to position [2683, 0]
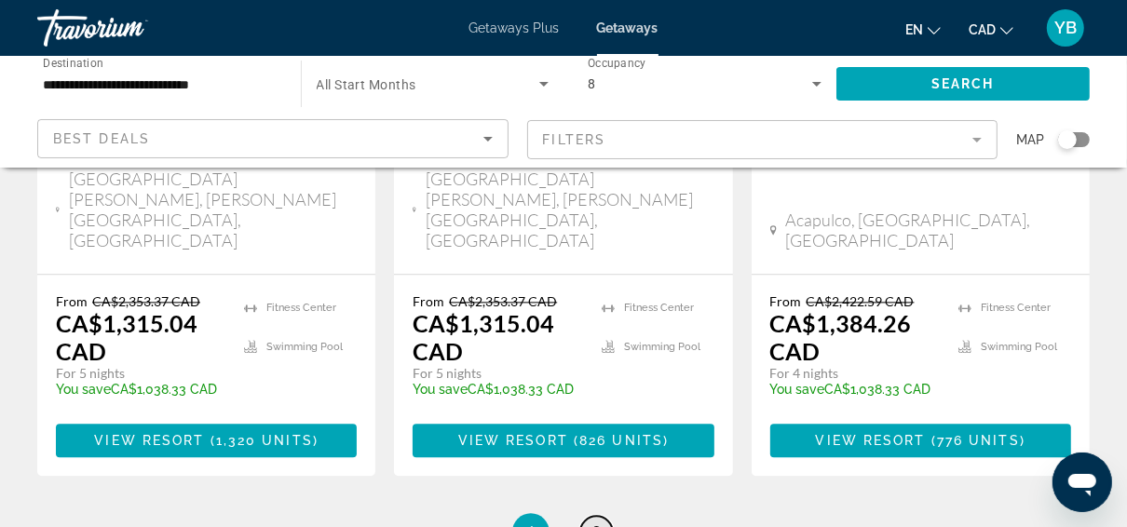
click at [597, 522] on span "2" at bounding box center [596, 532] width 9 height 20
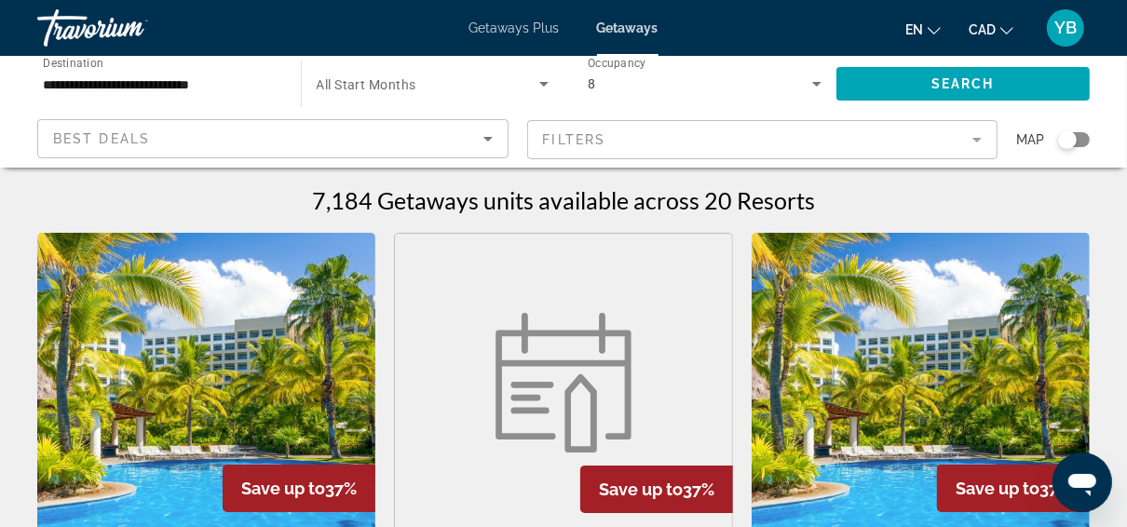
click at [973, 142] on mat-form-field "Filters" at bounding box center [762, 139] width 471 height 39
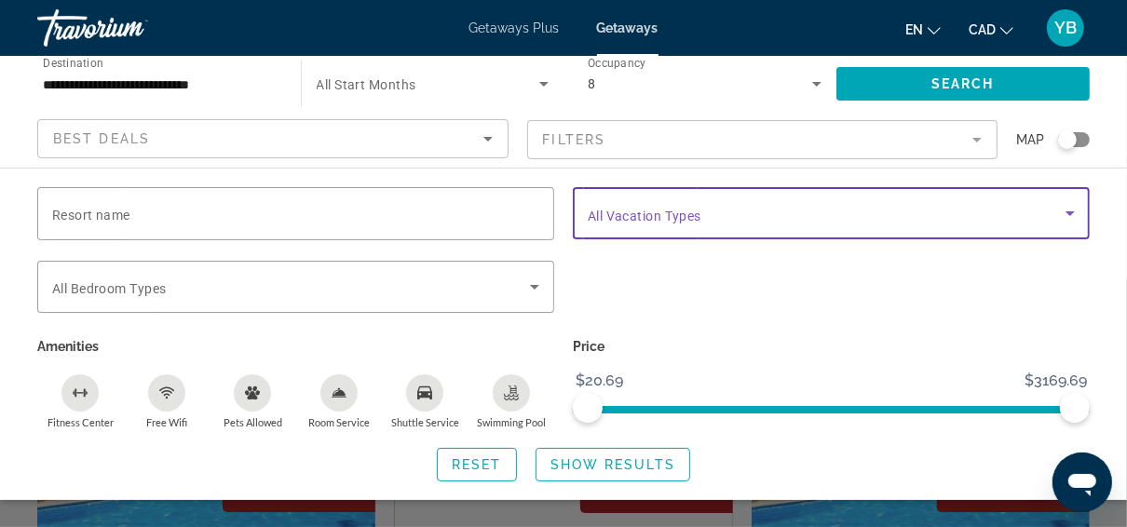
click at [1075, 212] on icon "Search widget" at bounding box center [1070, 213] width 22 height 22
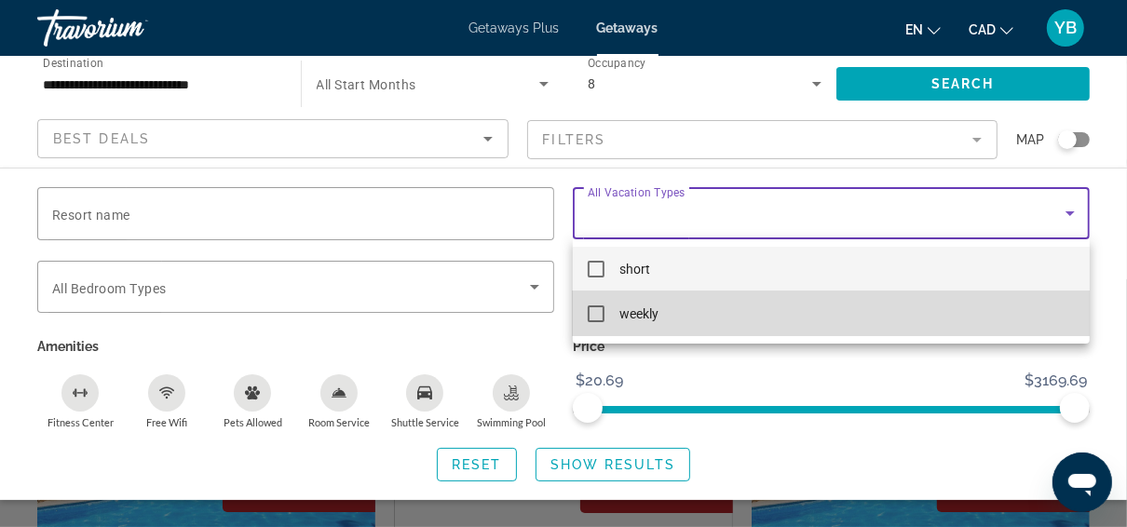
click at [593, 313] on mat-pseudo-checkbox at bounding box center [596, 314] width 17 height 17
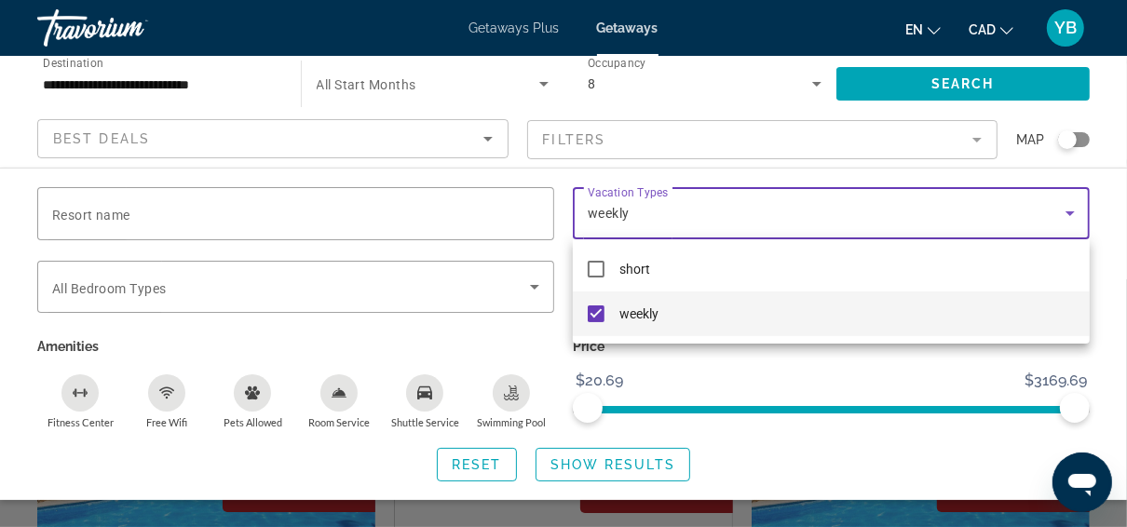
click at [618, 465] on div at bounding box center [563, 263] width 1127 height 527
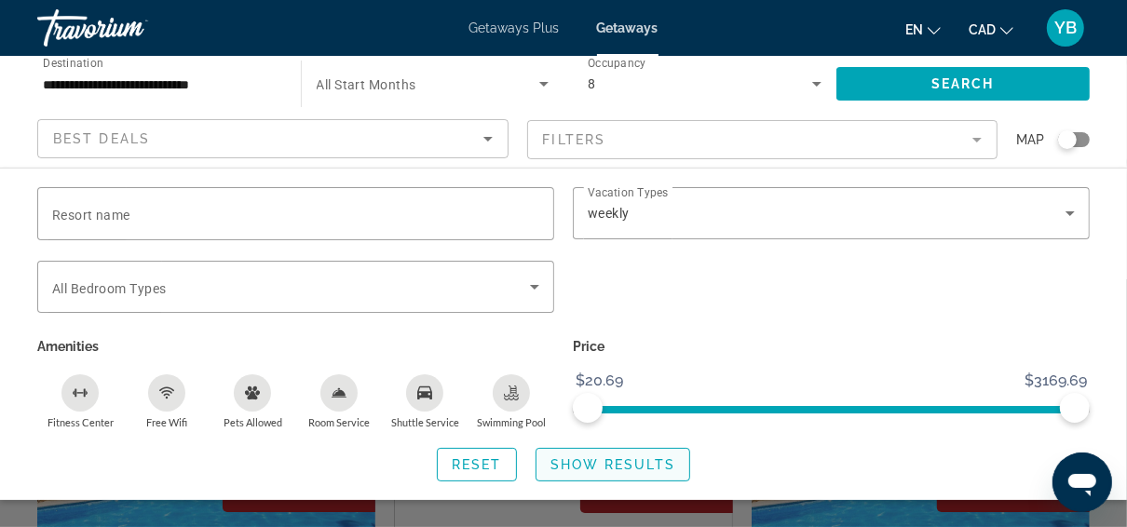
click at [624, 460] on span "Show Results" at bounding box center [613, 464] width 125 height 15
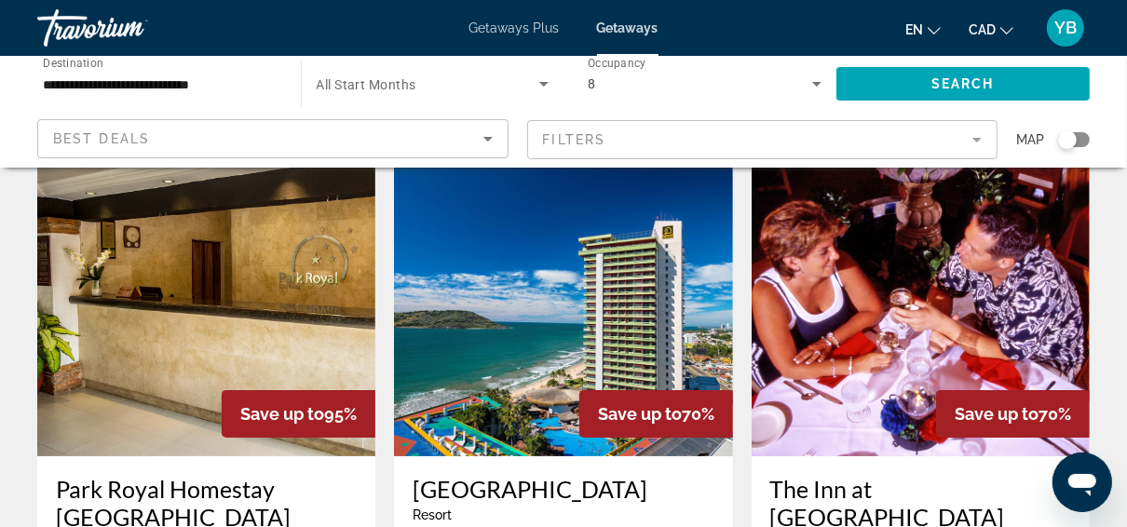
scroll to position [224, 0]
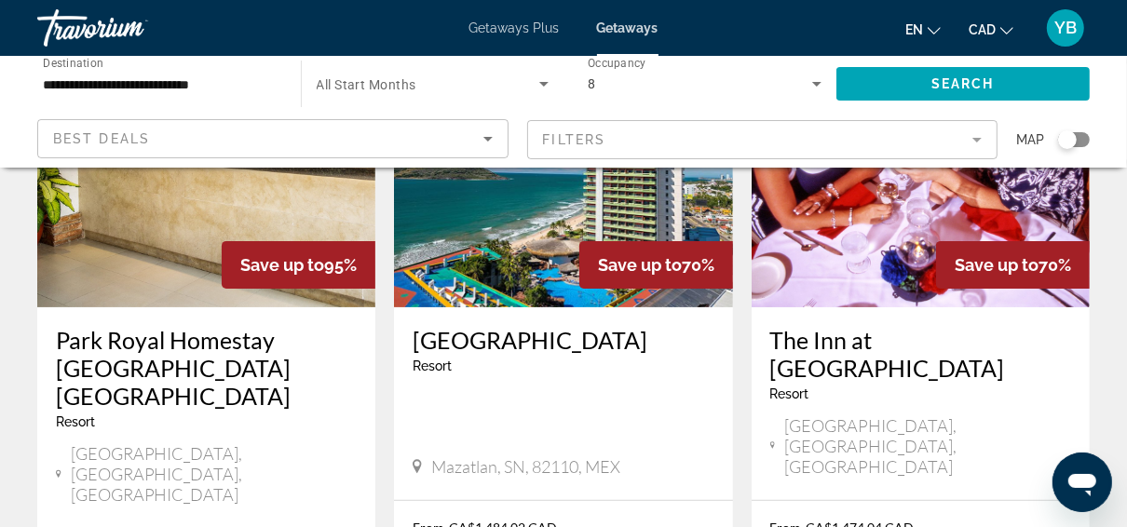
click at [511, 282] on img "Main content" at bounding box center [563, 158] width 338 height 298
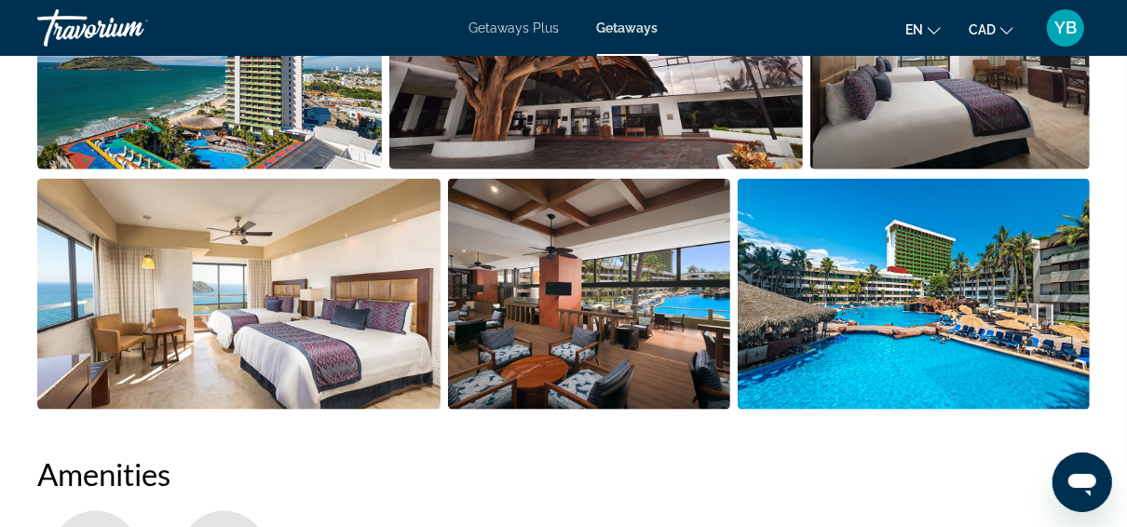
scroll to position [1342, 0]
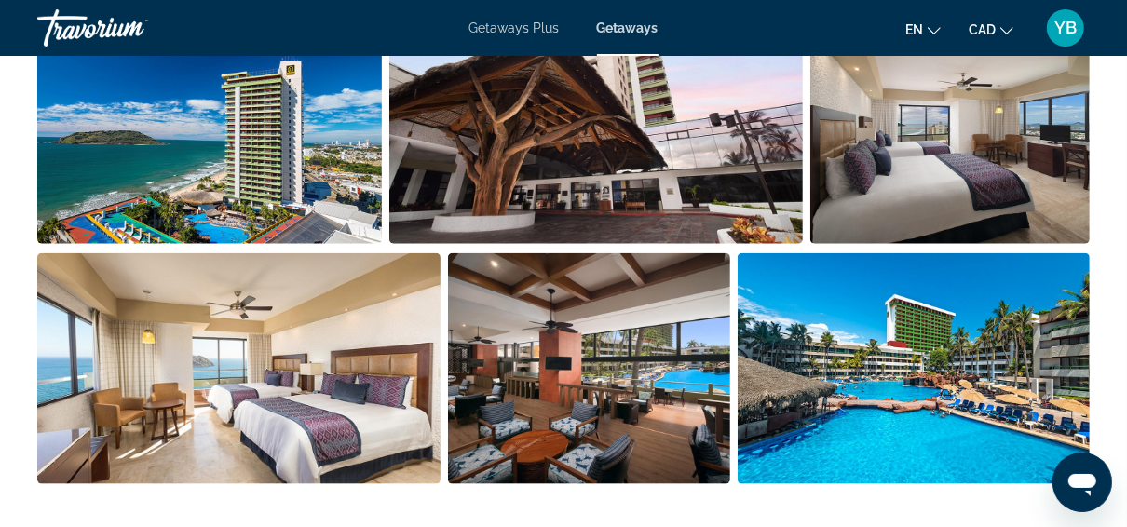
click at [231, 361] on img "Open full-screen image slider" at bounding box center [238, 368] width 403 height 231
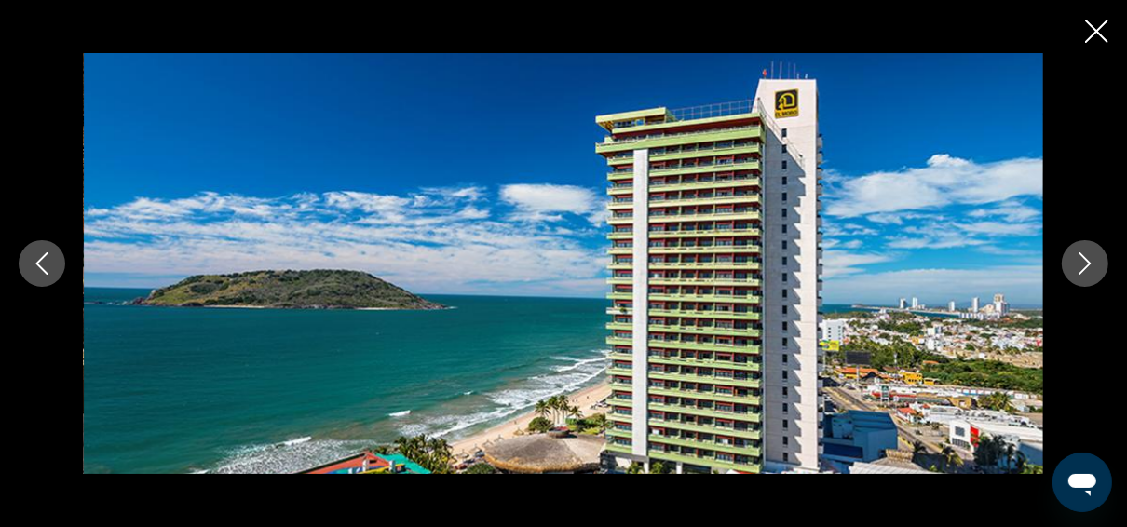
click at [1083, 268] on icon "Next image" at bounding box center [1085, 263] width 22 height 22
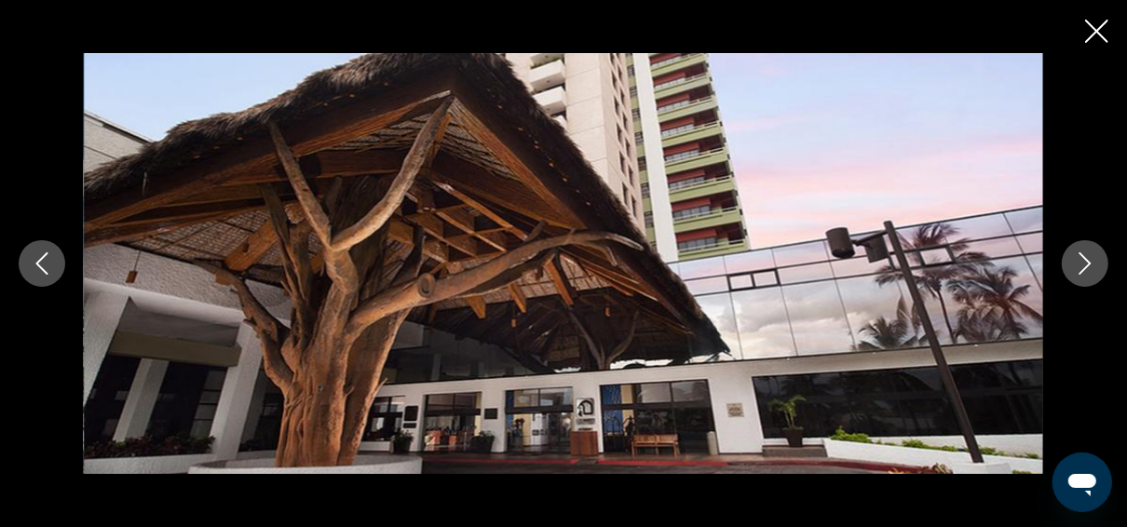
click at [1083, 268] on icon "Next image" at bounding box center [1085, 263] width 22 height 22
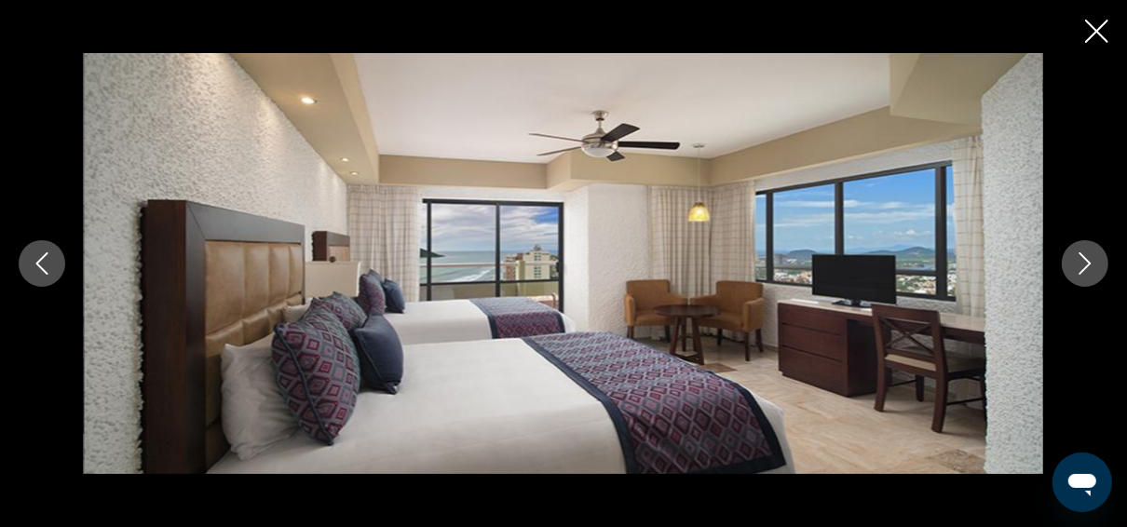
click at [1081, 268] on icon "Next image" at bounding box center [1085, 263] width 22 height 22
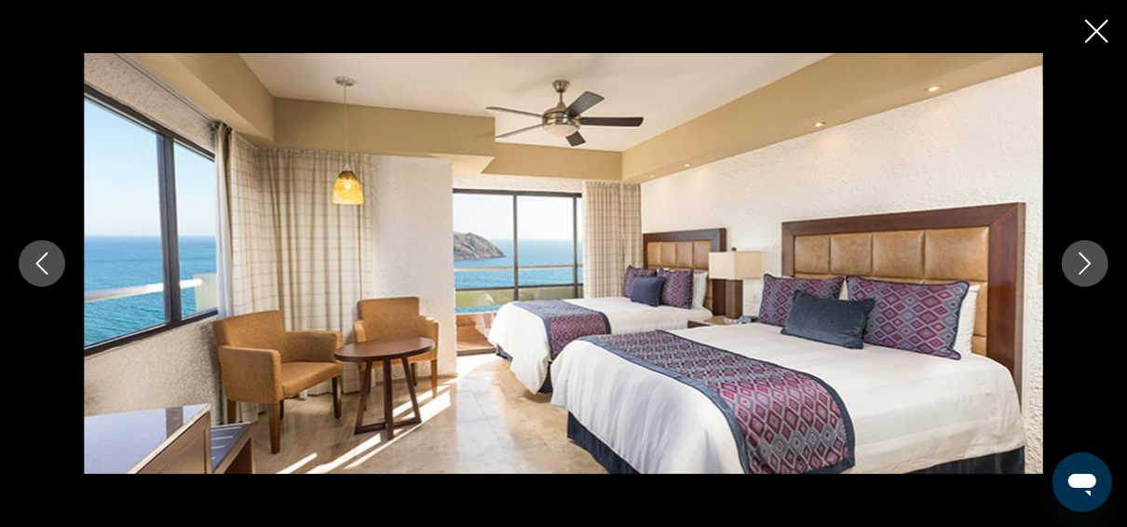
click at [1081, 268] on icon "Next image" at bounding box center [1085, 263] width 22 height 22
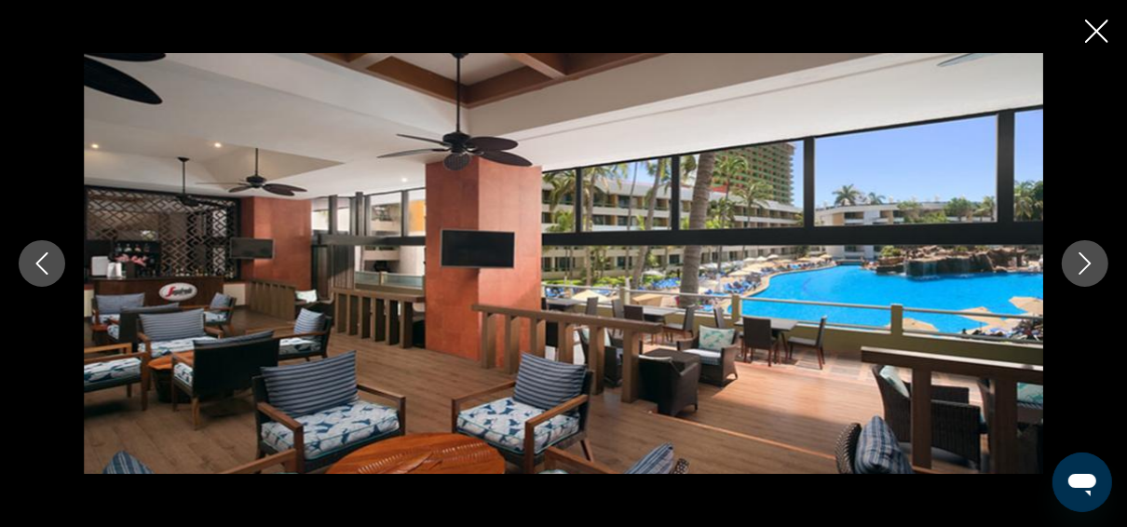
click at [1081, 268] on icon "Next image" at bounding box center [1085, 263] width 22 height 22
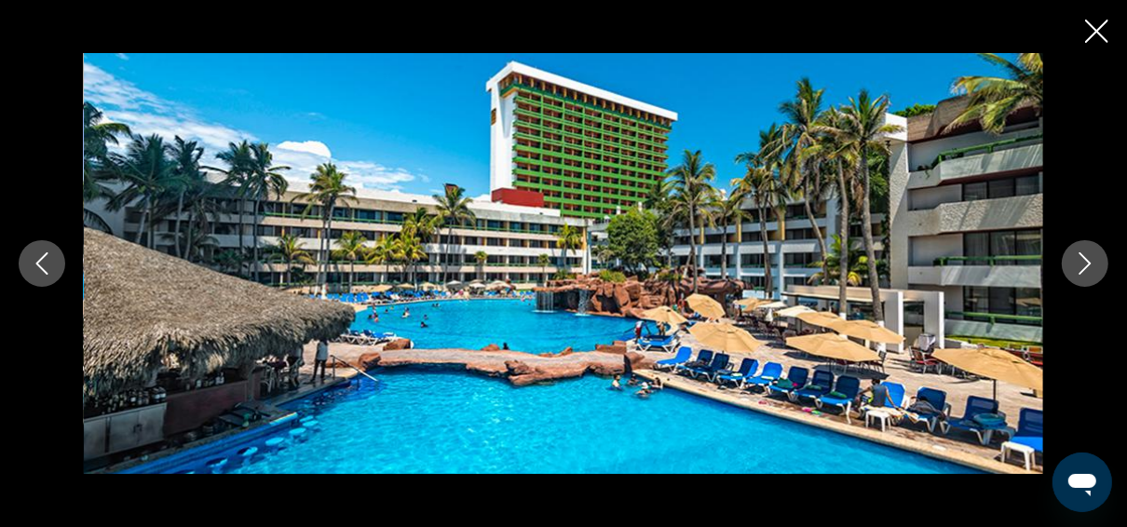
click at [1081, 268] on icon "Next image" at bounding box center [1085, 263] width 22 height 22
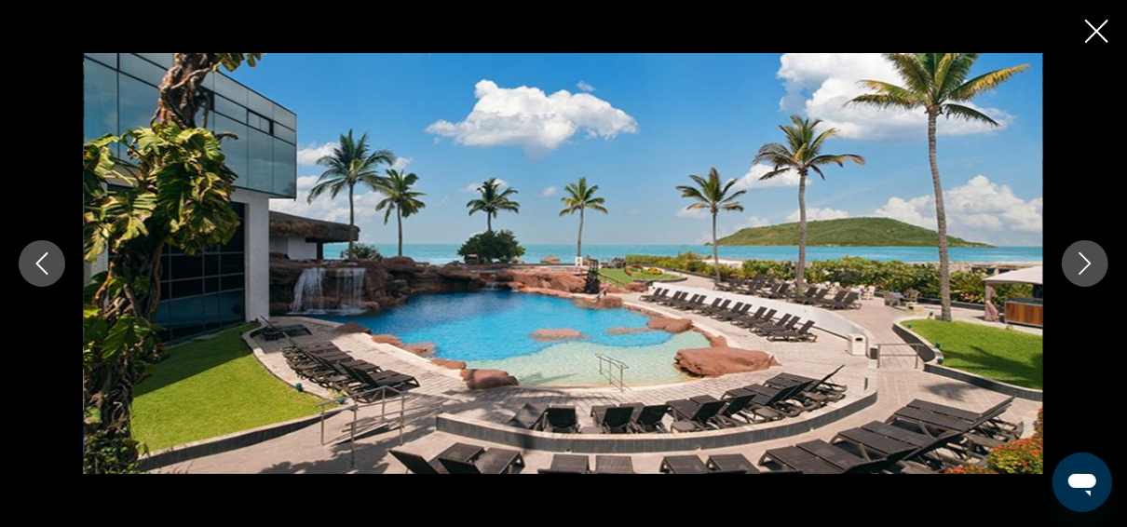
click at [1081, 268] on icon "Next image" at bounding box center [1085, 263] width 22 height 22
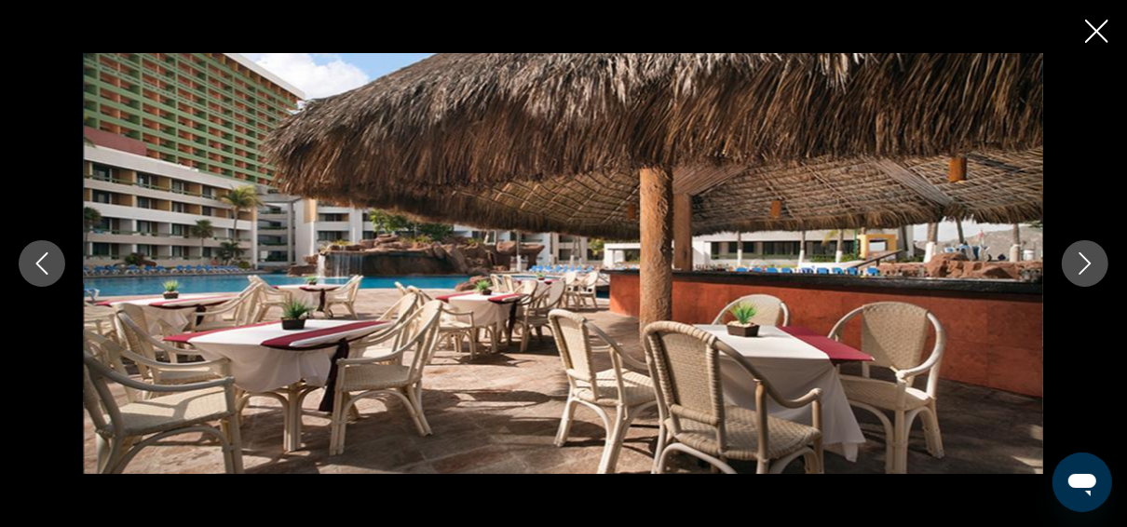
click at [1081, 268] on icon "Next image" at bounding box center [1085, 263] width 22 height 22
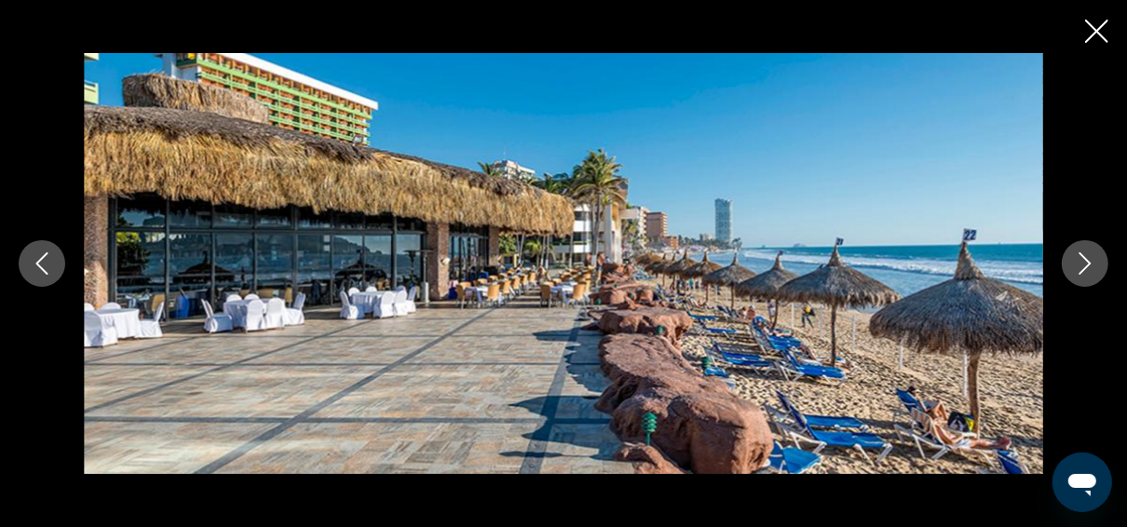
click at [1081, 268] on icon "Next image" at bounding box center [1085, 263] width 22 height 22
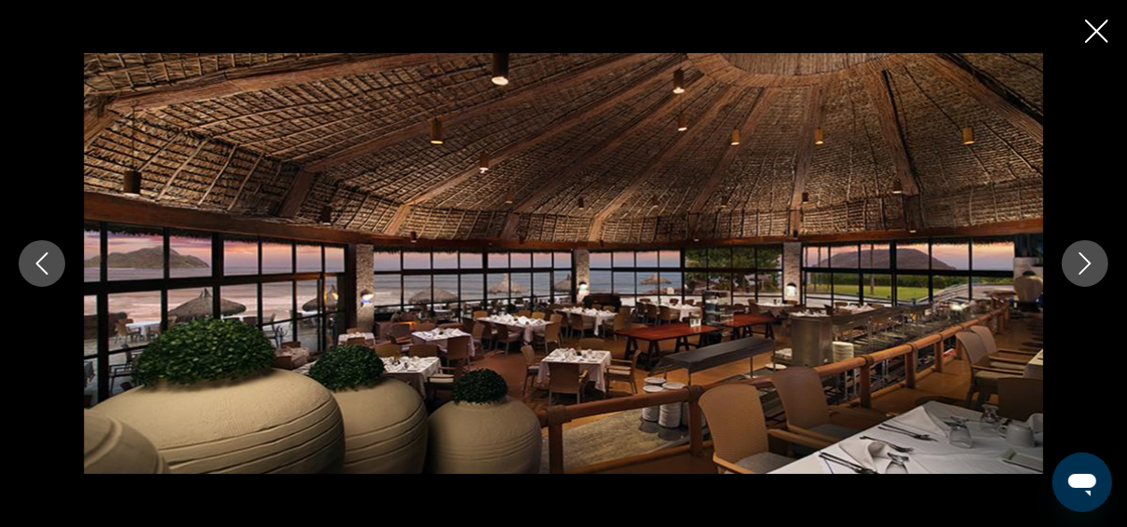
click at [1081, 268] on icon "Next image" at bounding box center [1085, 263] width 22 height 22
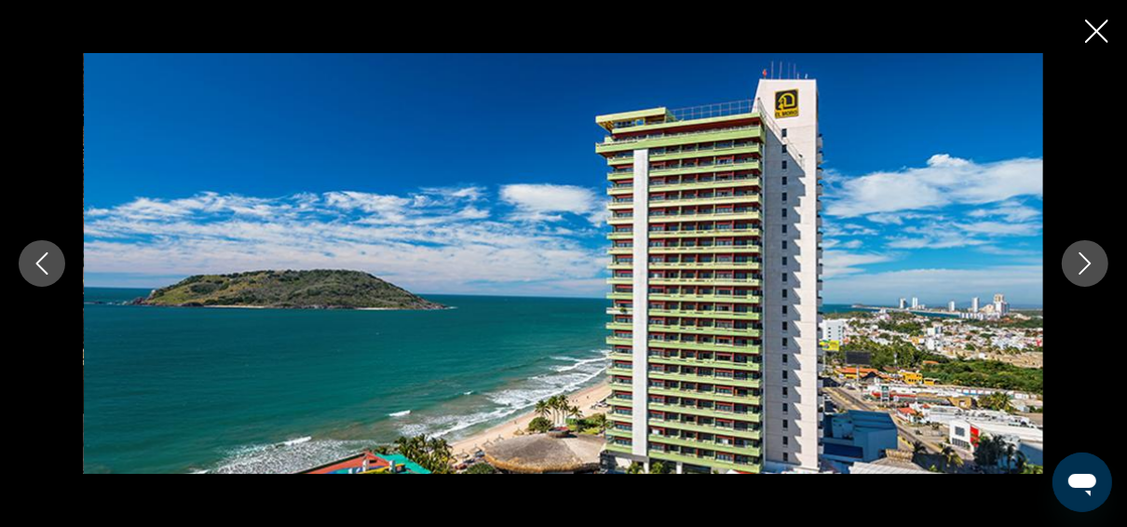
click at [1081, 268] on icon "Next image" at bounding box center [1085, 263] width 22 height 22
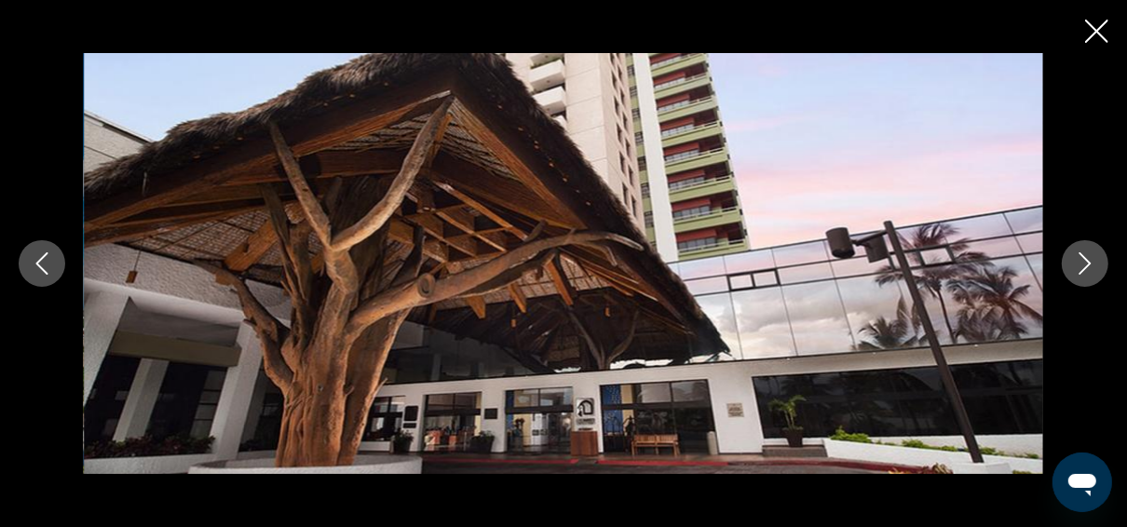
click at [1089, 28] on icon "Close slideshow" at bounding box center [1096, 31] width 23 height 23
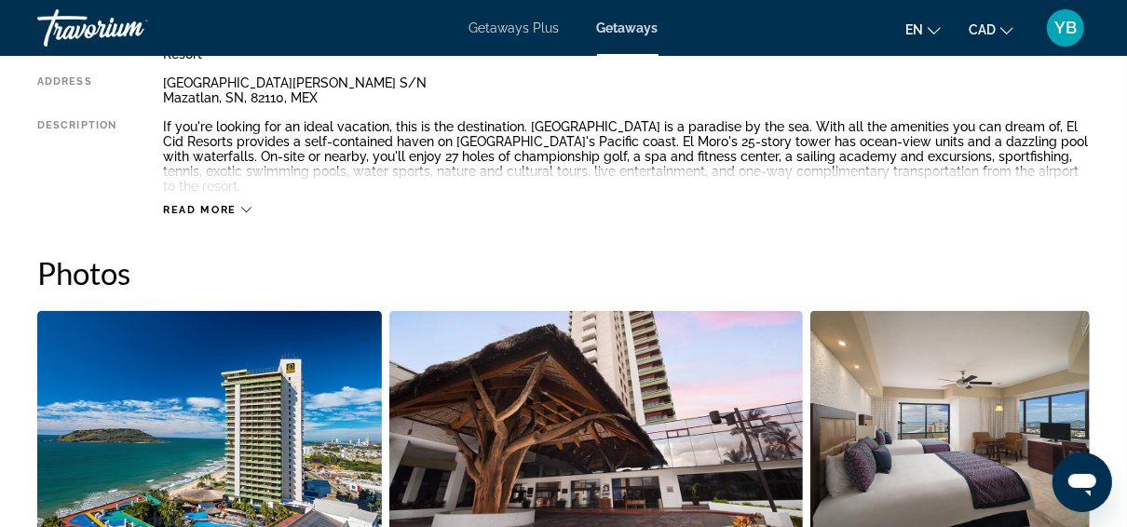
scroll to position [969, 0]
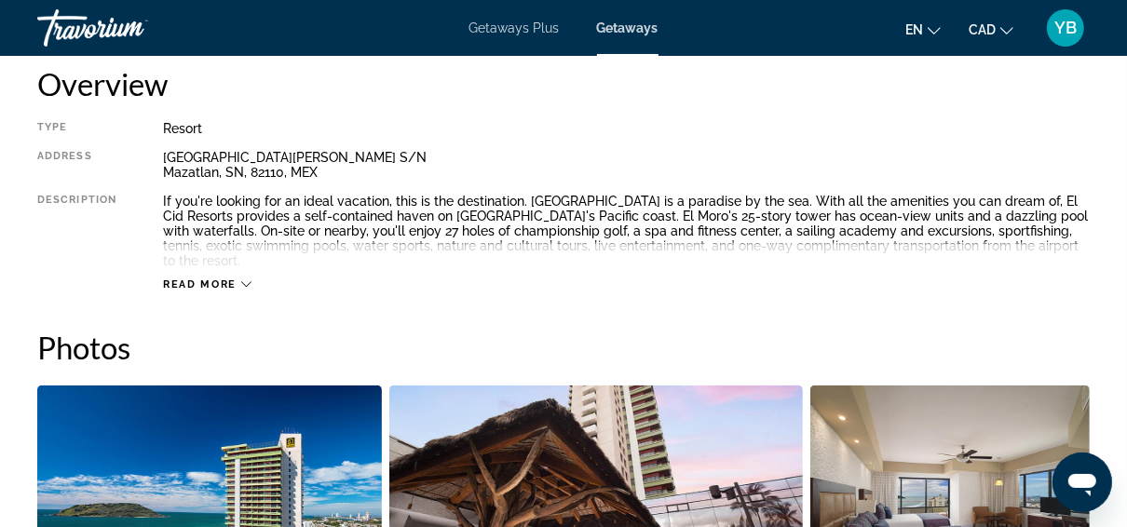
click at [243, 283] on icon "Main content" at bounding box center [246, 284] width 10 height 10
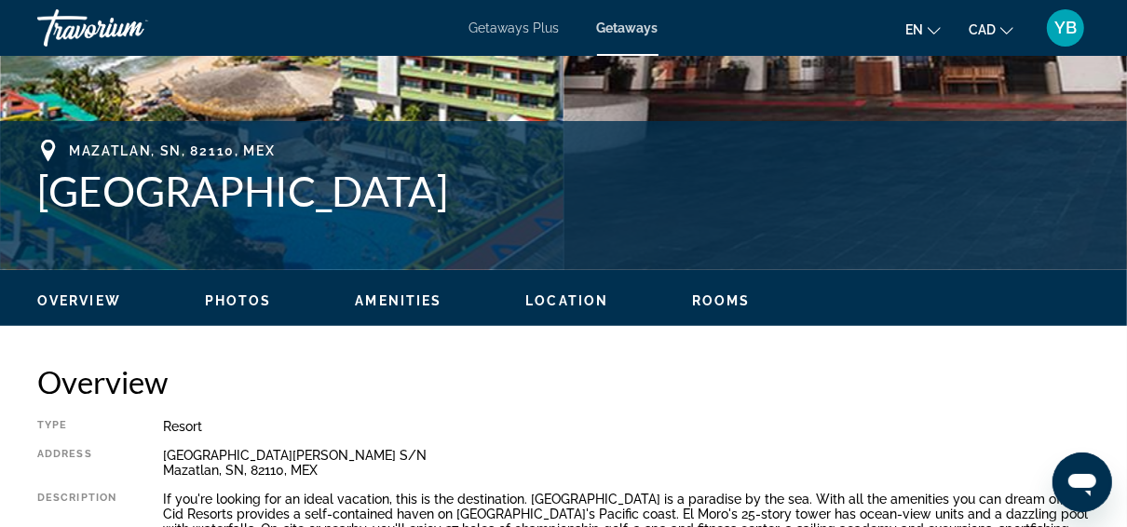
scroll to position [596, 0]
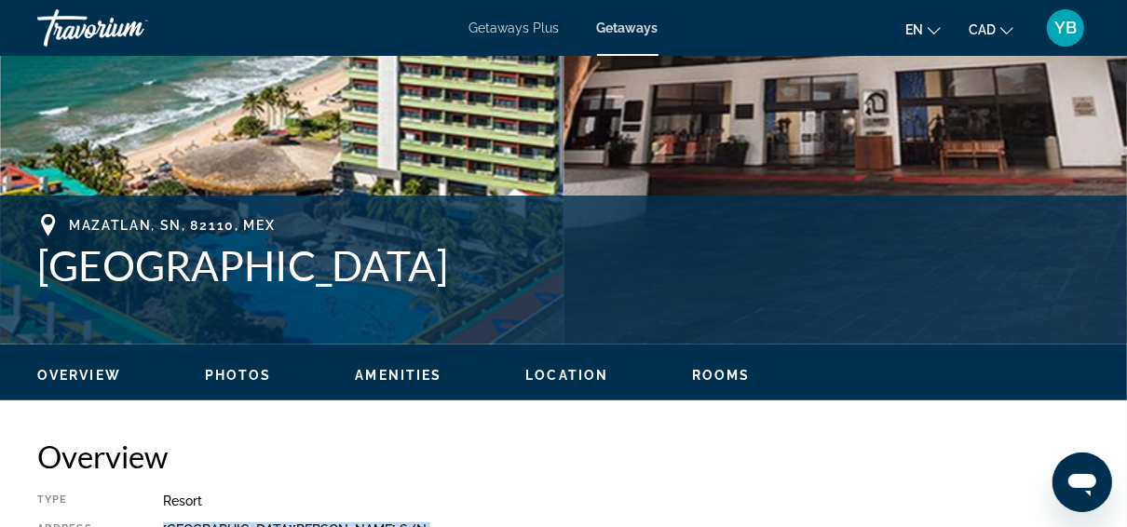
drag, startPoint x: 601, startPoint y: 530, endPoint x: 836, endPoint y: 565, distance: 237.4
